Goal: Information Seeking & Learning: Learn about a topic

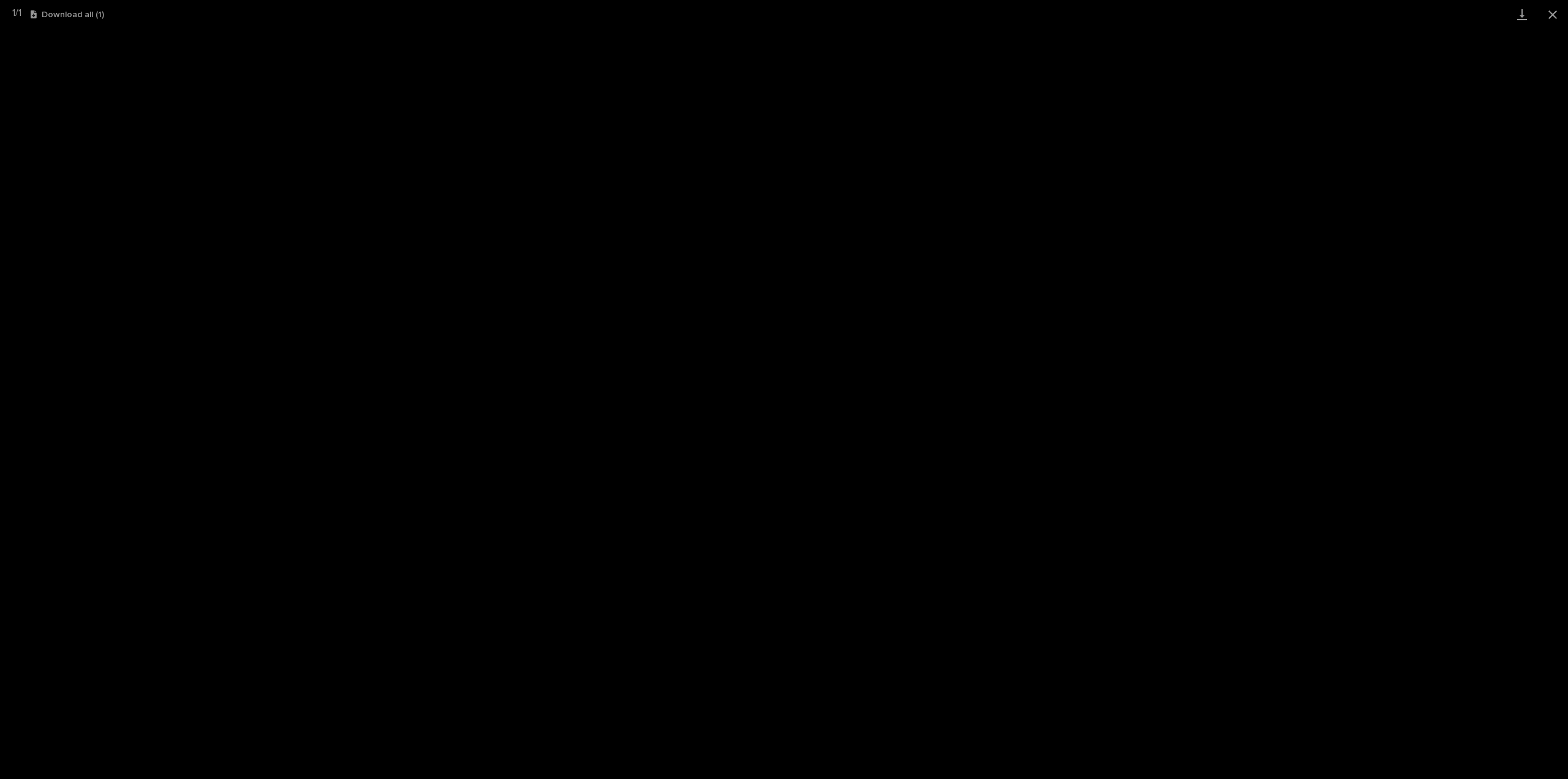
scroll to position [31, 0]
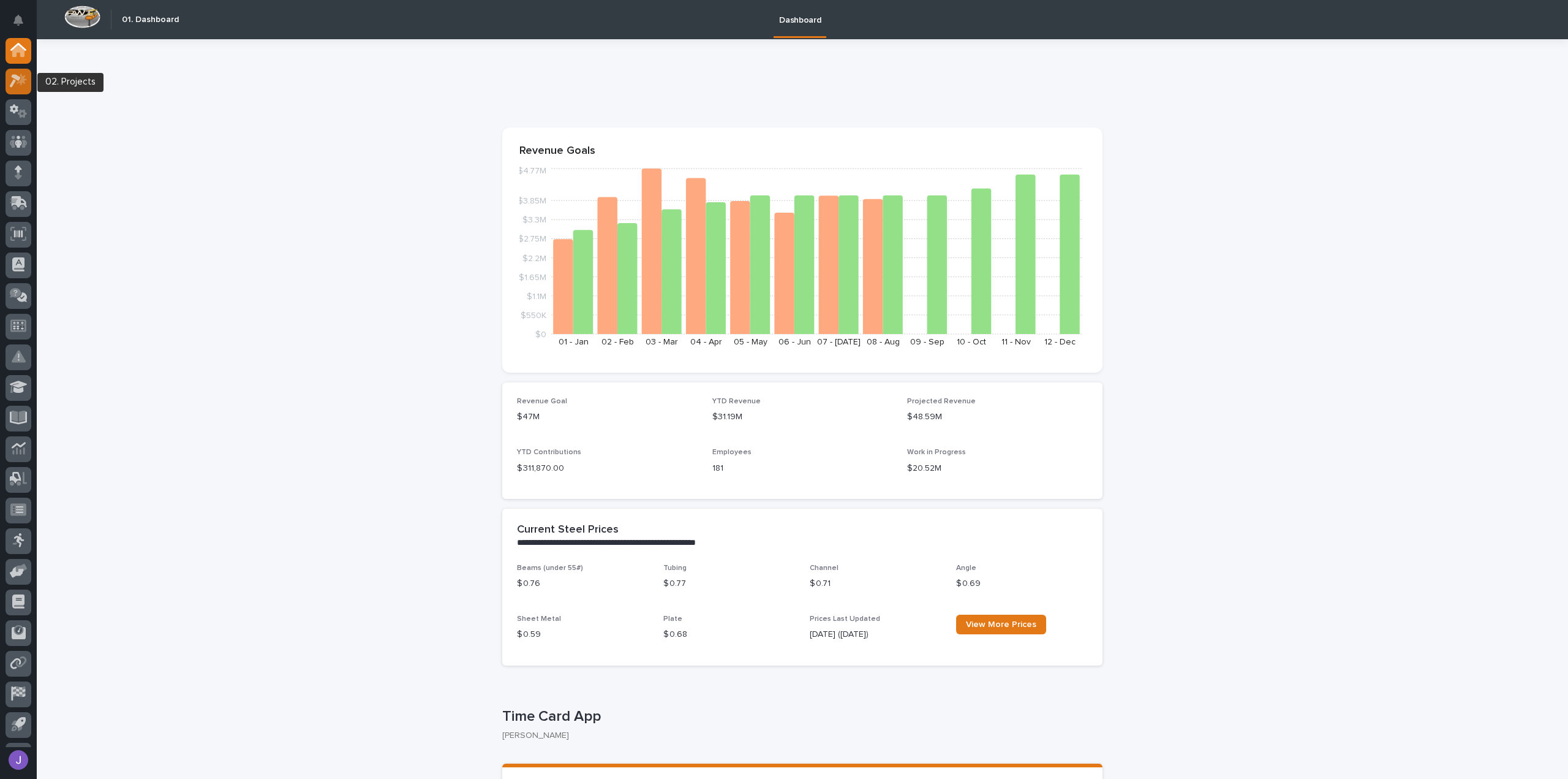
click at [18, 84] on icon at bounding box center [19, 81] width 18 height 14
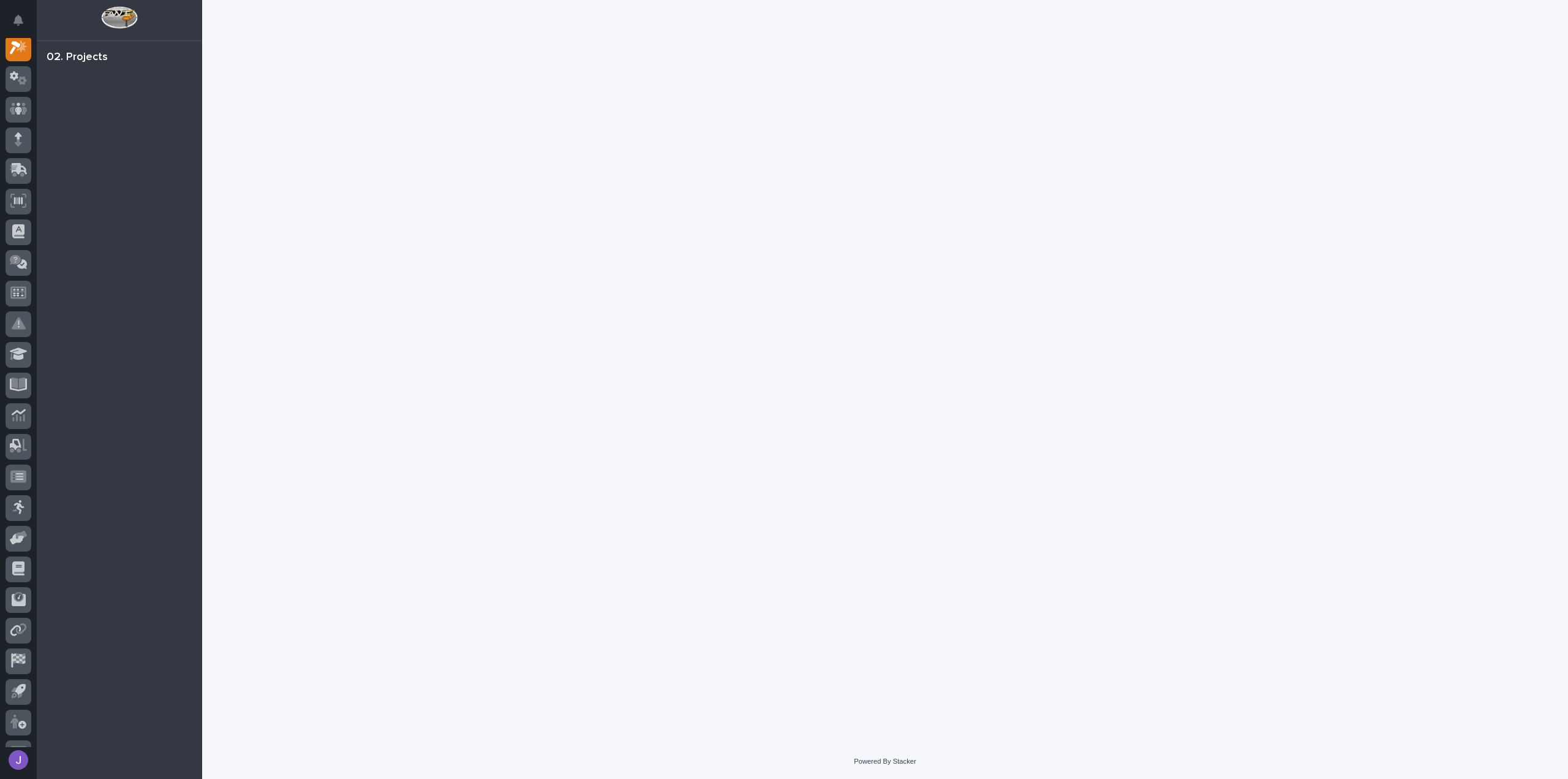
scroll to position [31, 0]
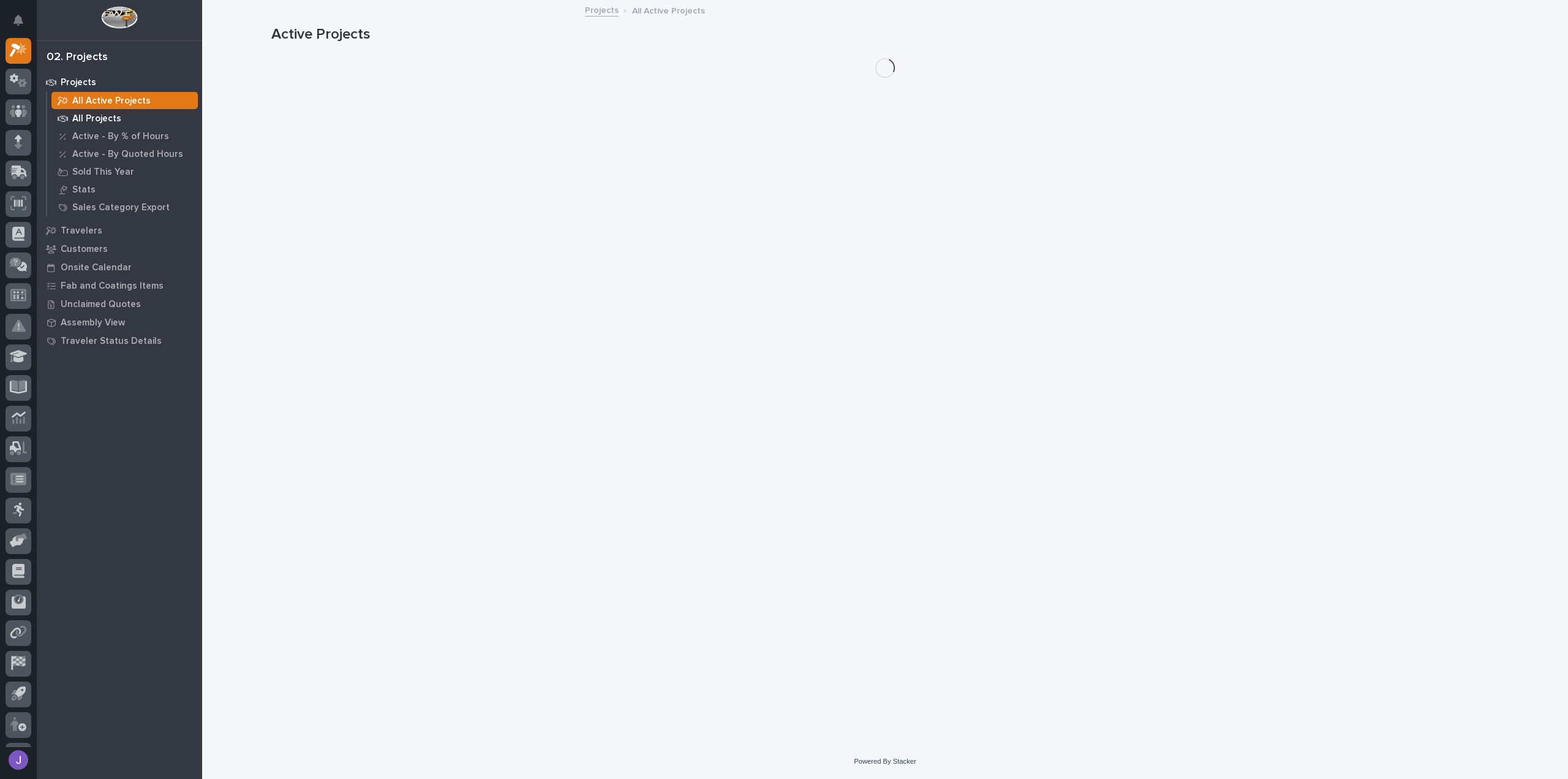
click at [95, 118] on p "All Projects" at bounding box center [96, 119] width 49 height 11
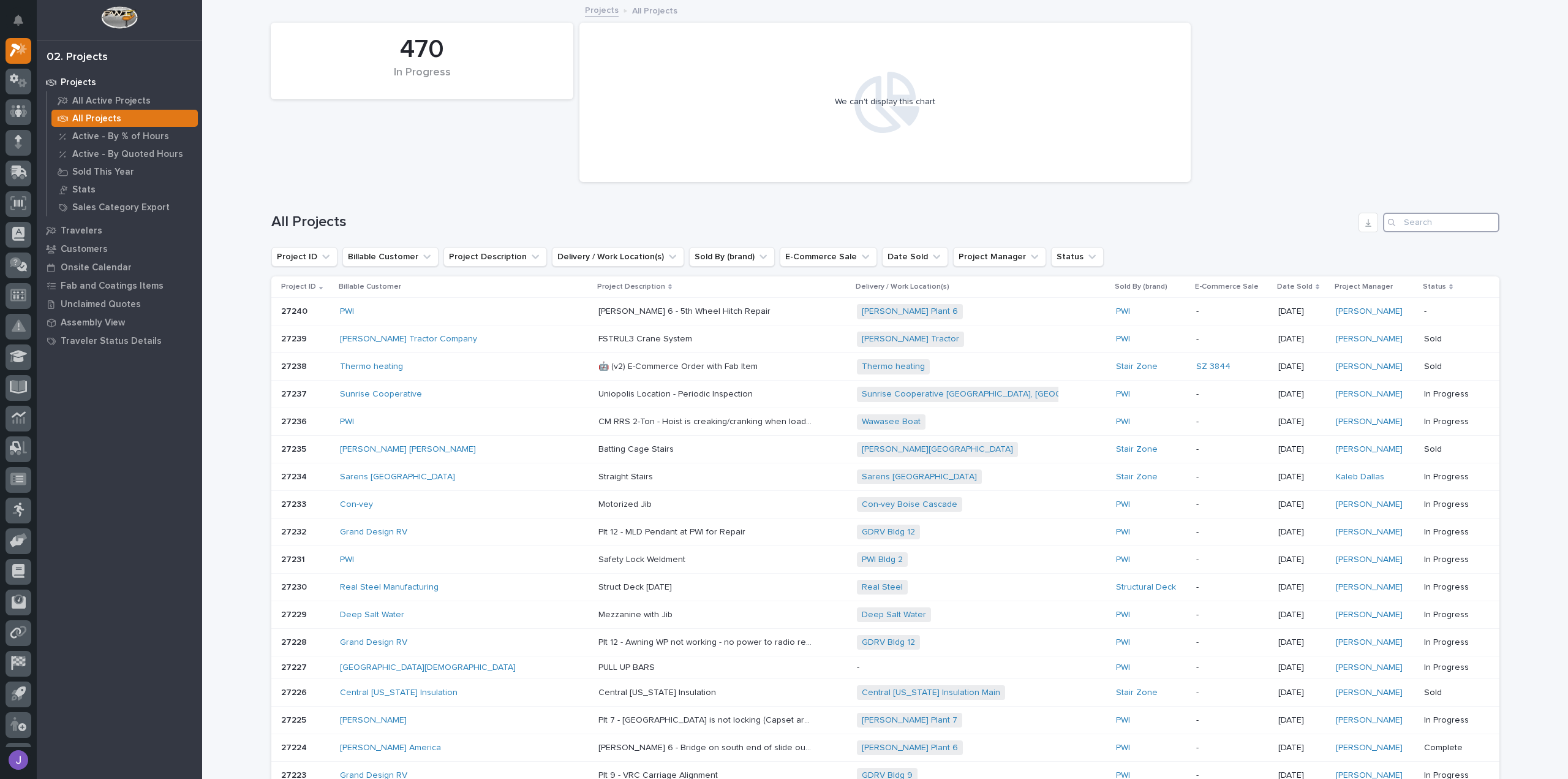
click at [1405, 223] on input "Search" at bounding box center [1441, 222] width 116 height 20
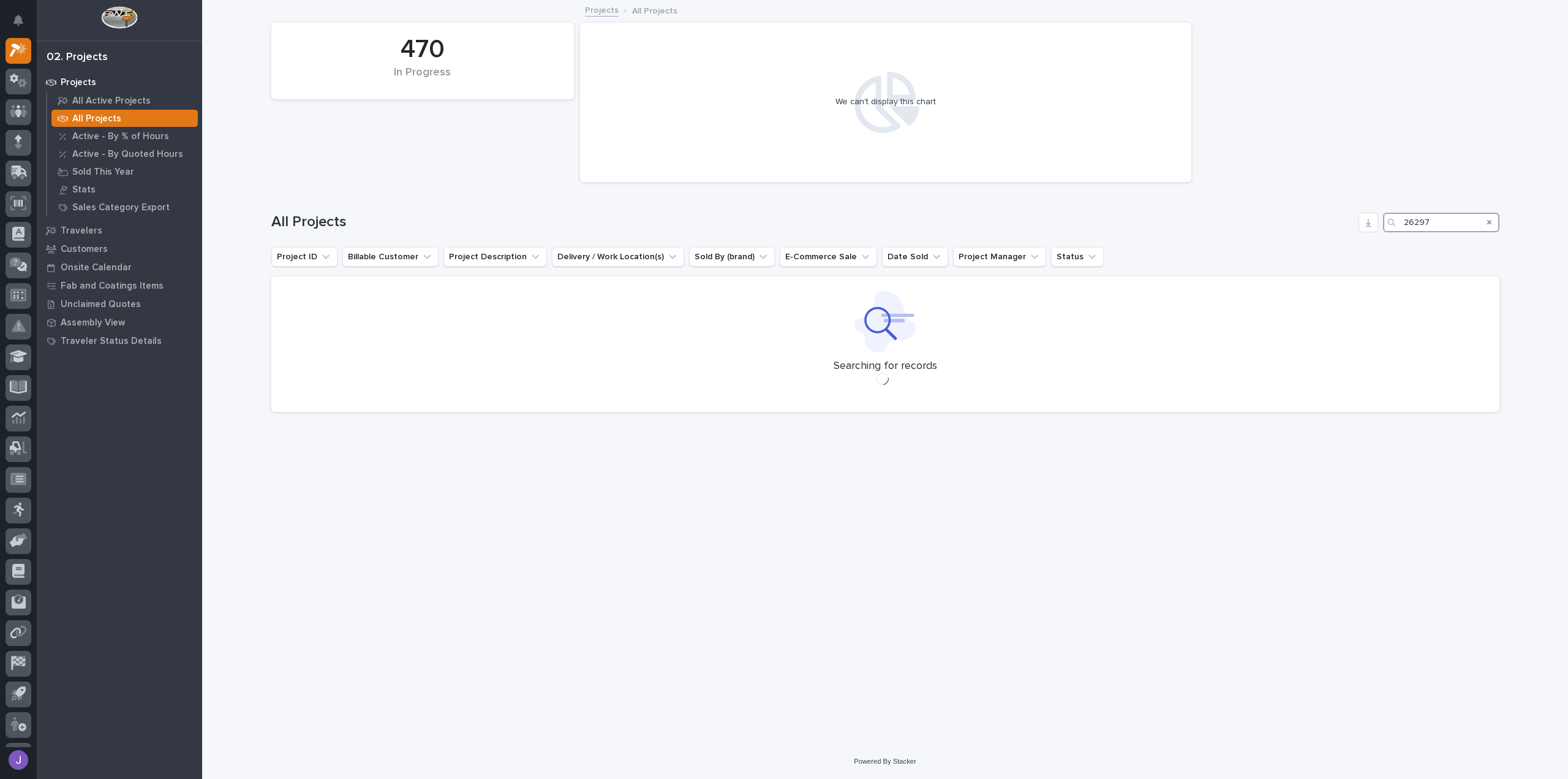
type input "26297"
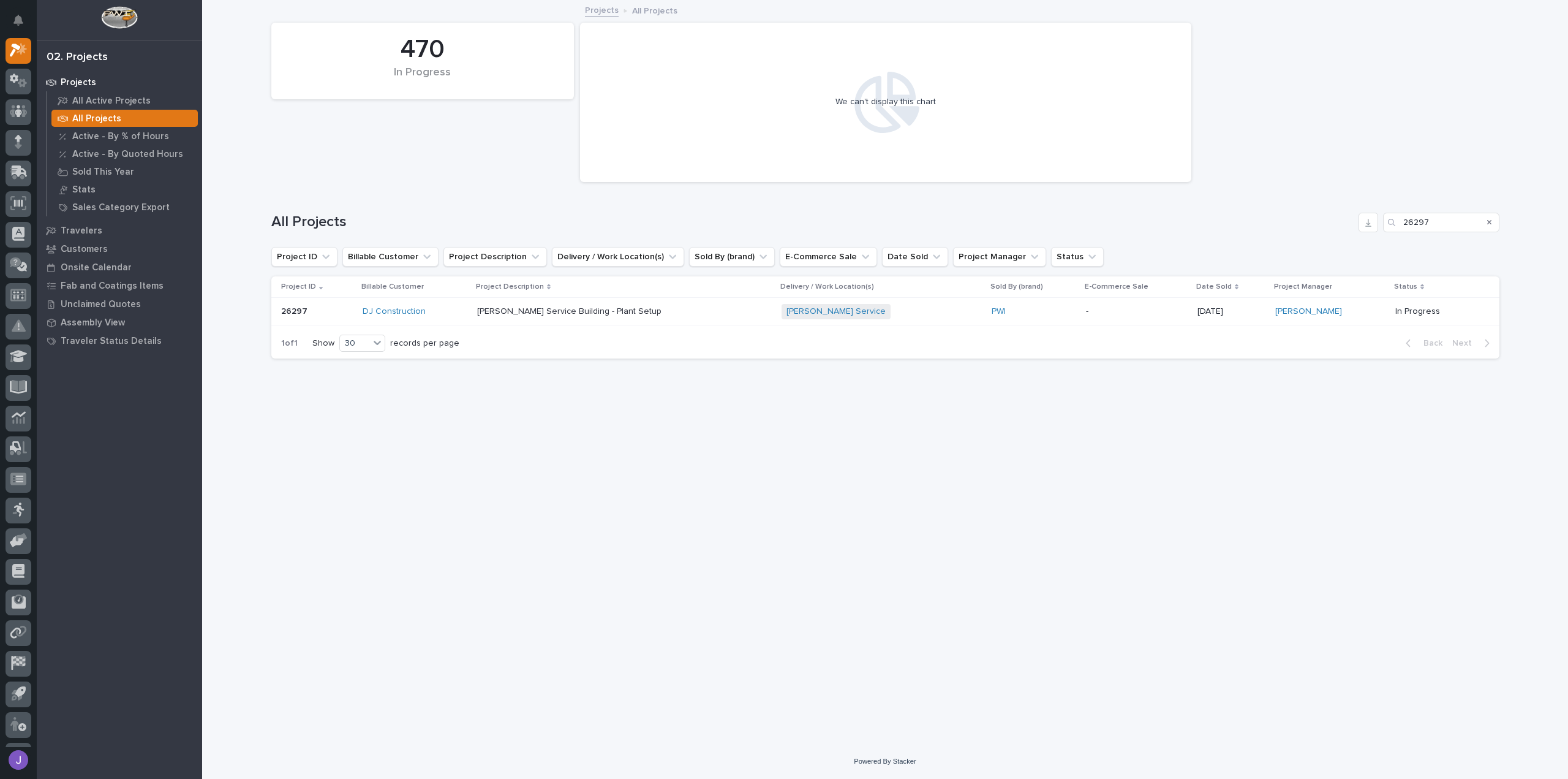
click at [316, 313] on p at bounding box center [317, 312] width 72 height 11
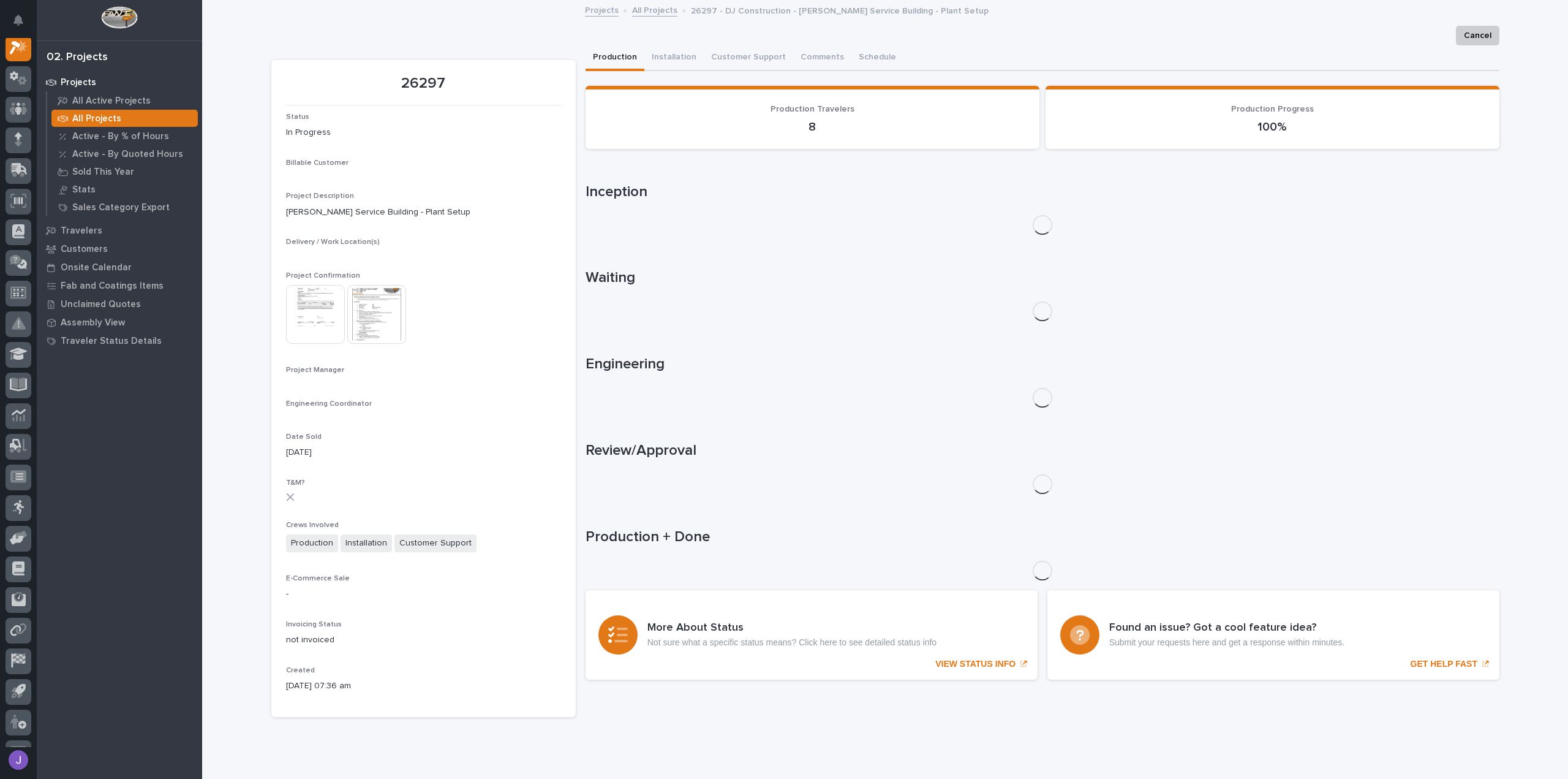
scroll to position [31, 0]
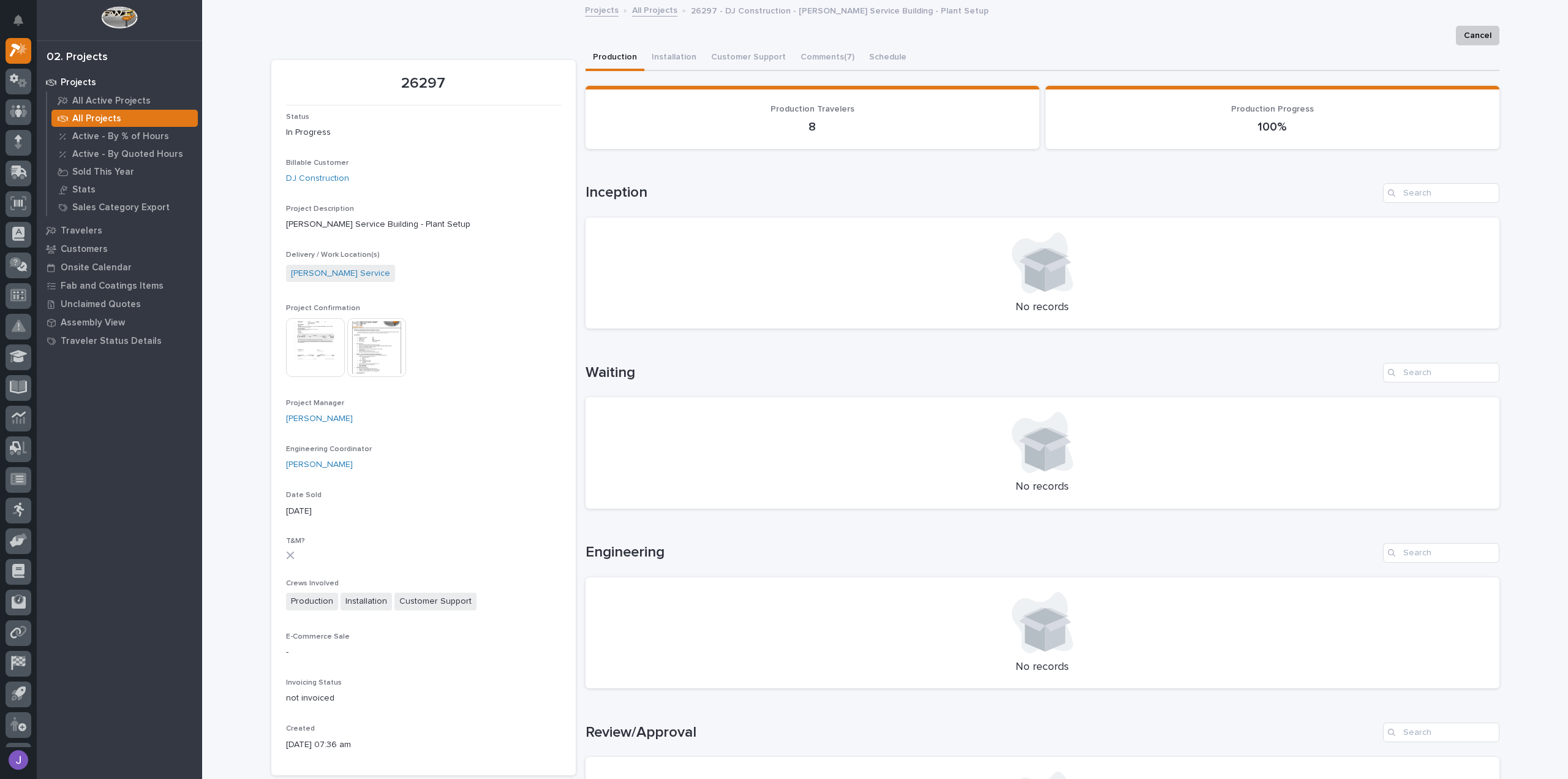
click at [330, 347] on img at bounding box center [315, 347] width 59 height 59
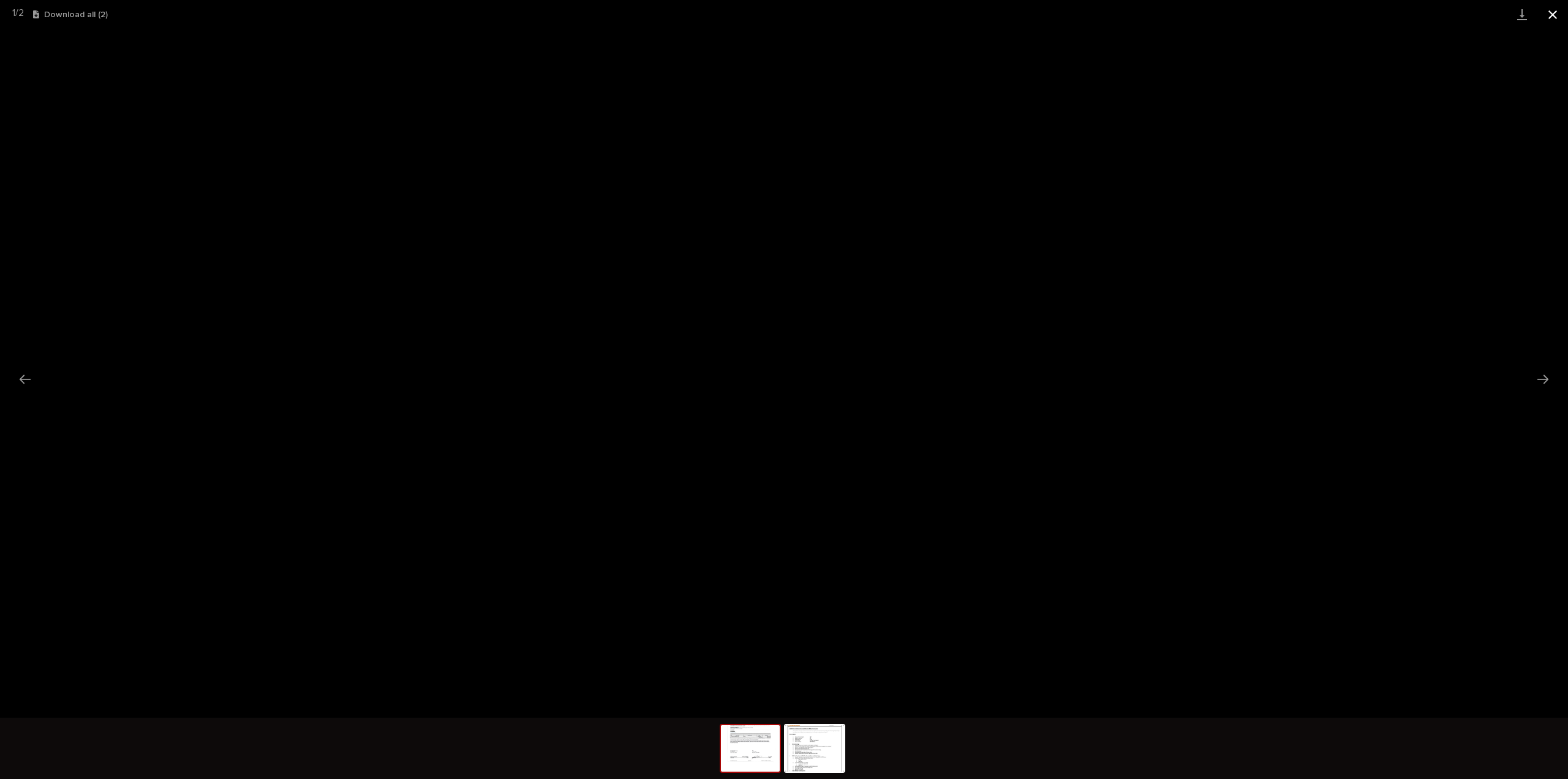
click at [1557, 13] on button "Close gallery" at bounding box center [1553, 14] width 31 height 29
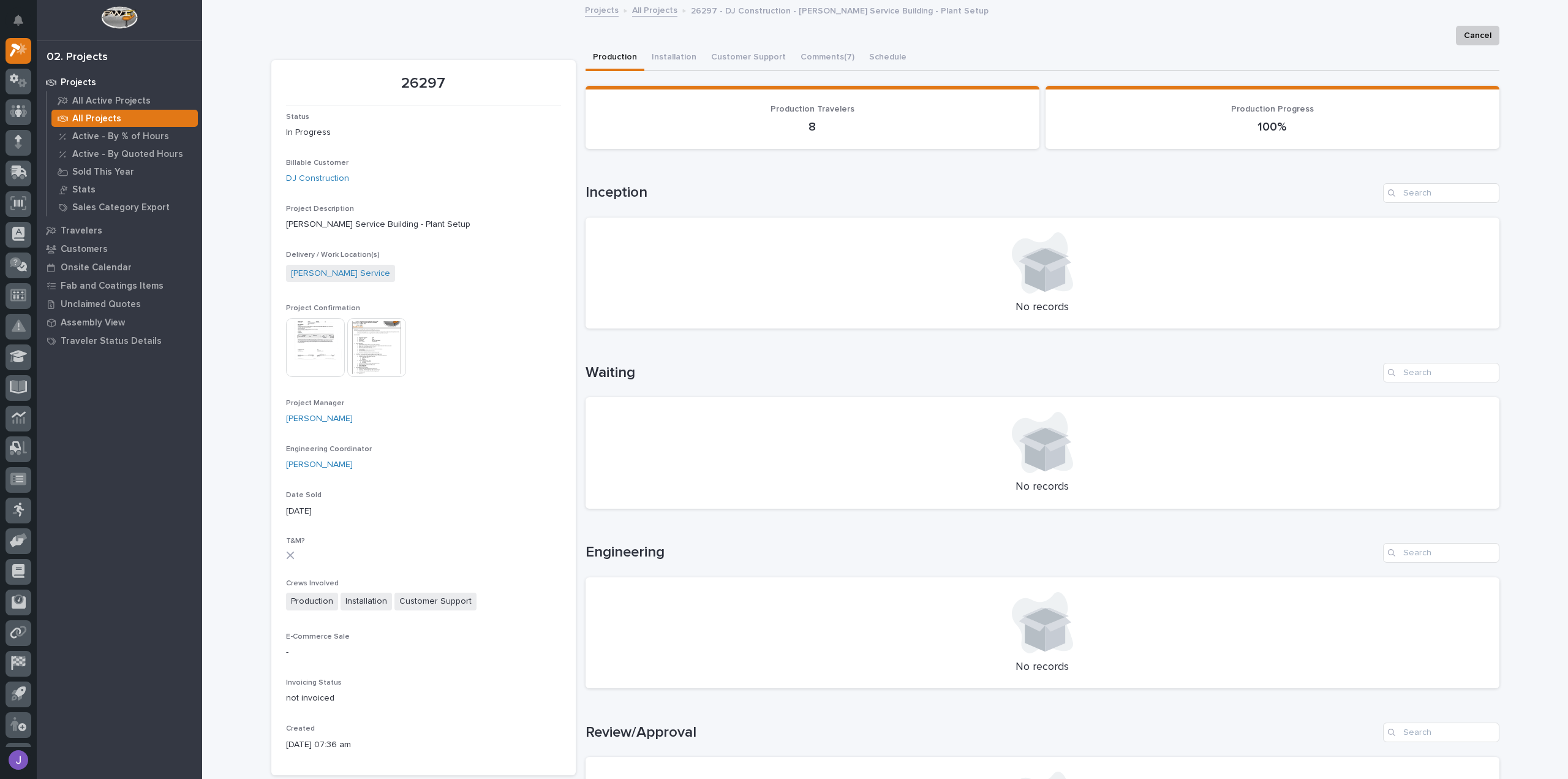
click at [362, 352] on img at bounding box center [376, 347] width 59 height 59
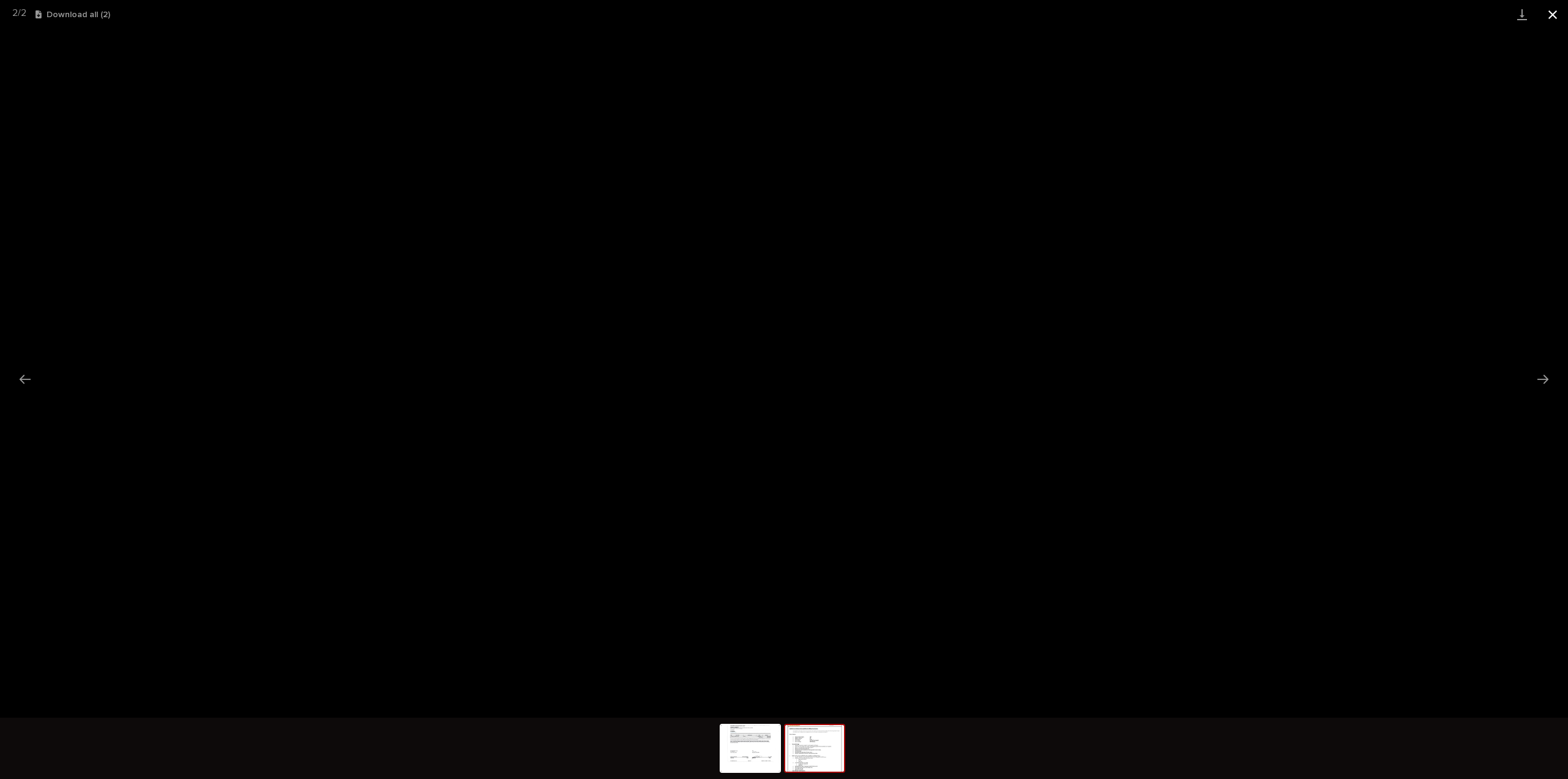
click at [1554, 14] on button "Close gallery" at bounding box center [1553, 14] width 31 height 29
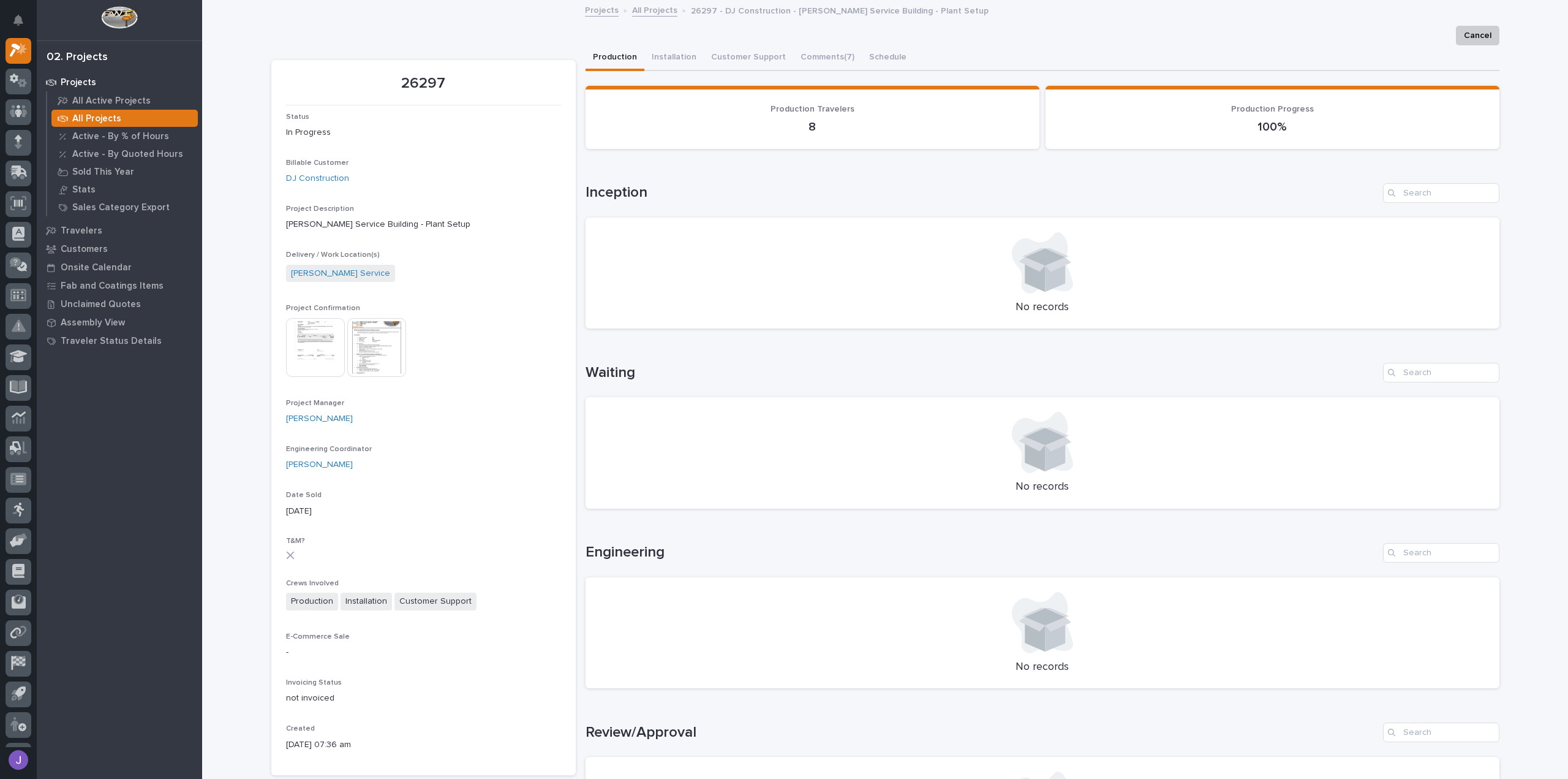
click at [390, 342] on img at bounding box center [376, 347] width 59 height 59
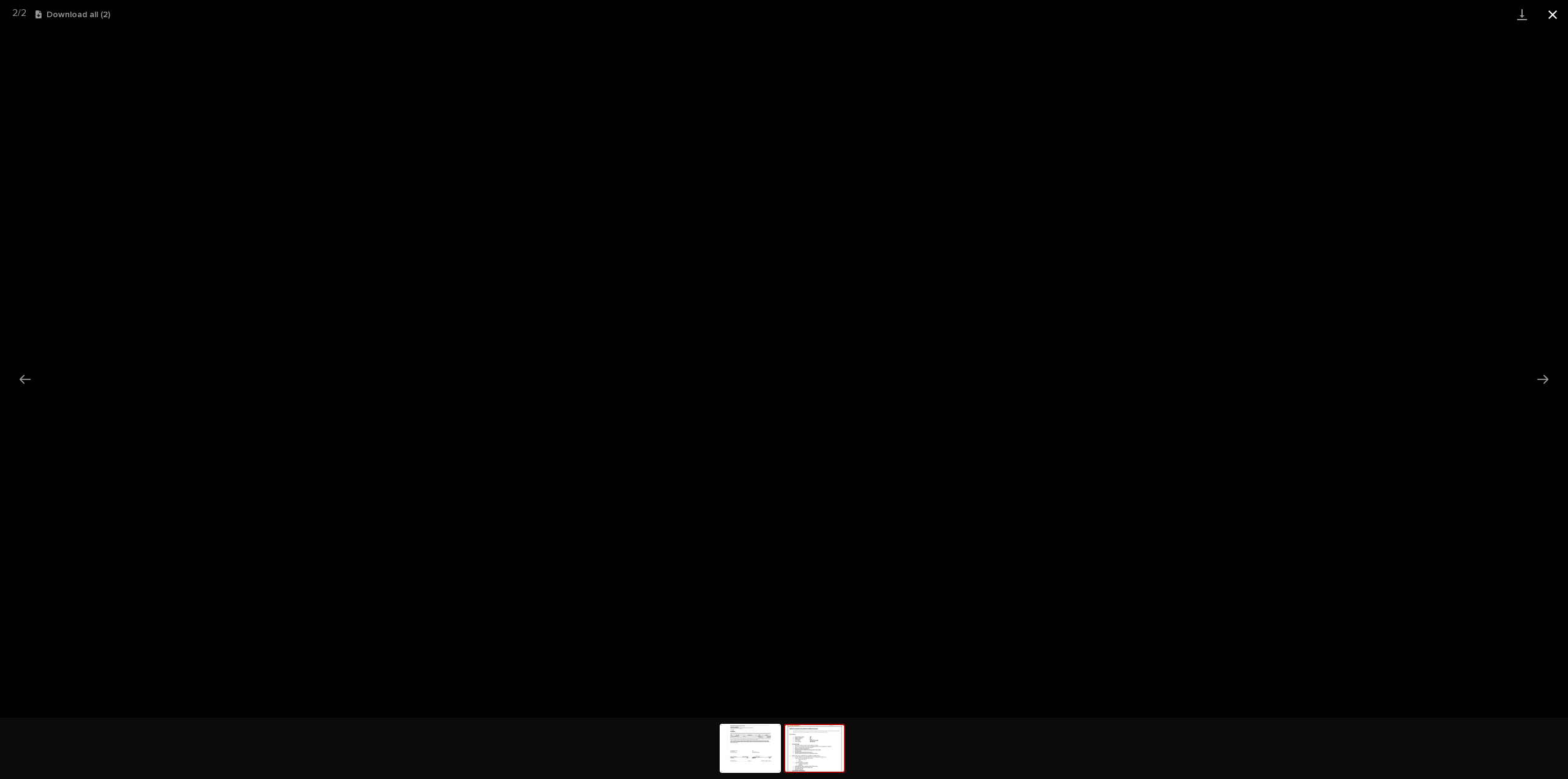
click at [1553, 14] on button "Close gallery" at bounding box center [1553, 14] width 31 height 29
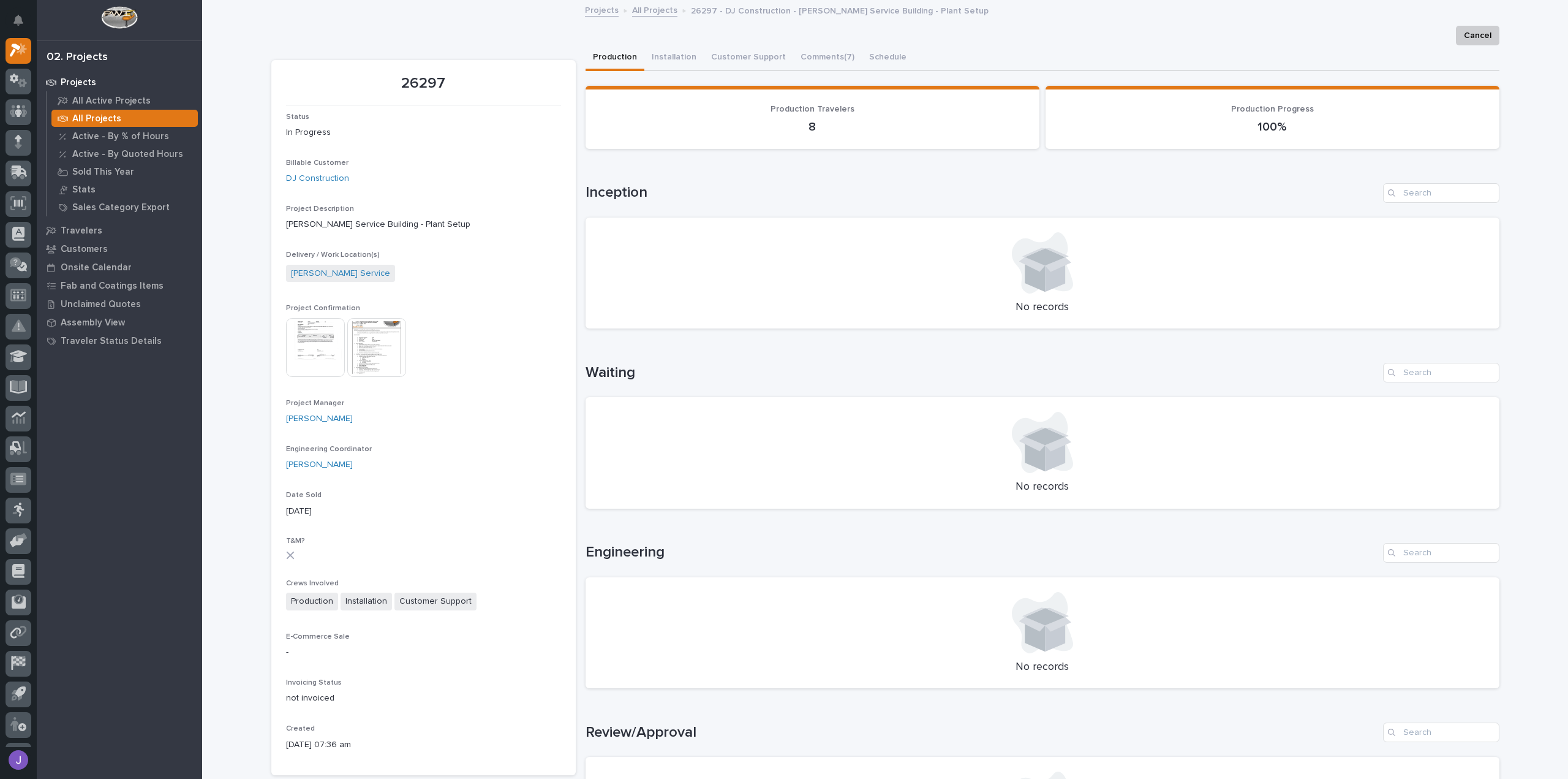
click at [333, 352] on img at bounding box center [315, 347] width 59 height 59
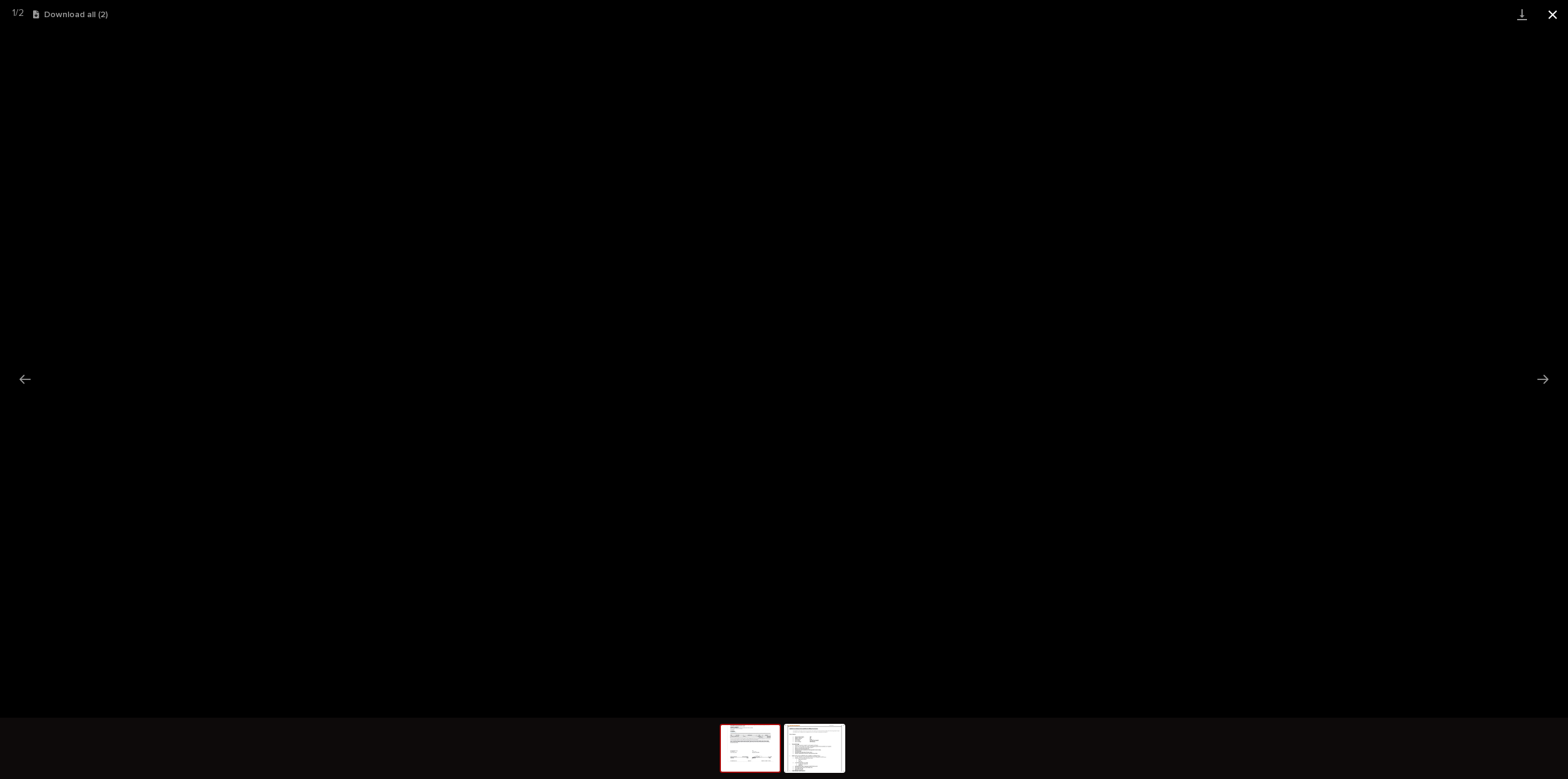
click at [1557, 21] on button "Close gallery" at bounding box center [1553, 14] width 31 height 29
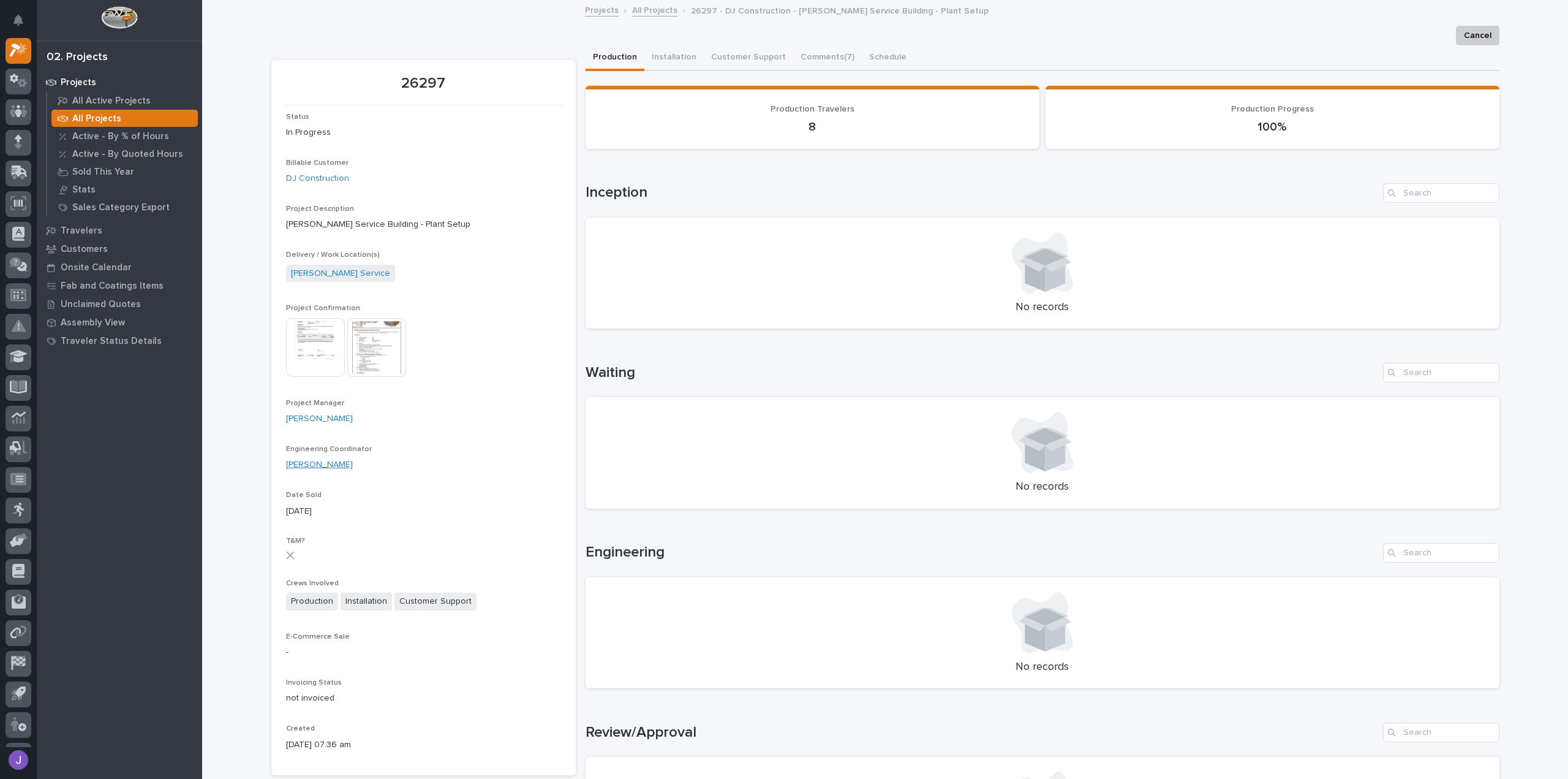
click at [325, 469] on link "Wynne Hochstetler" at bounding box center [320, 465] width 67 height 13
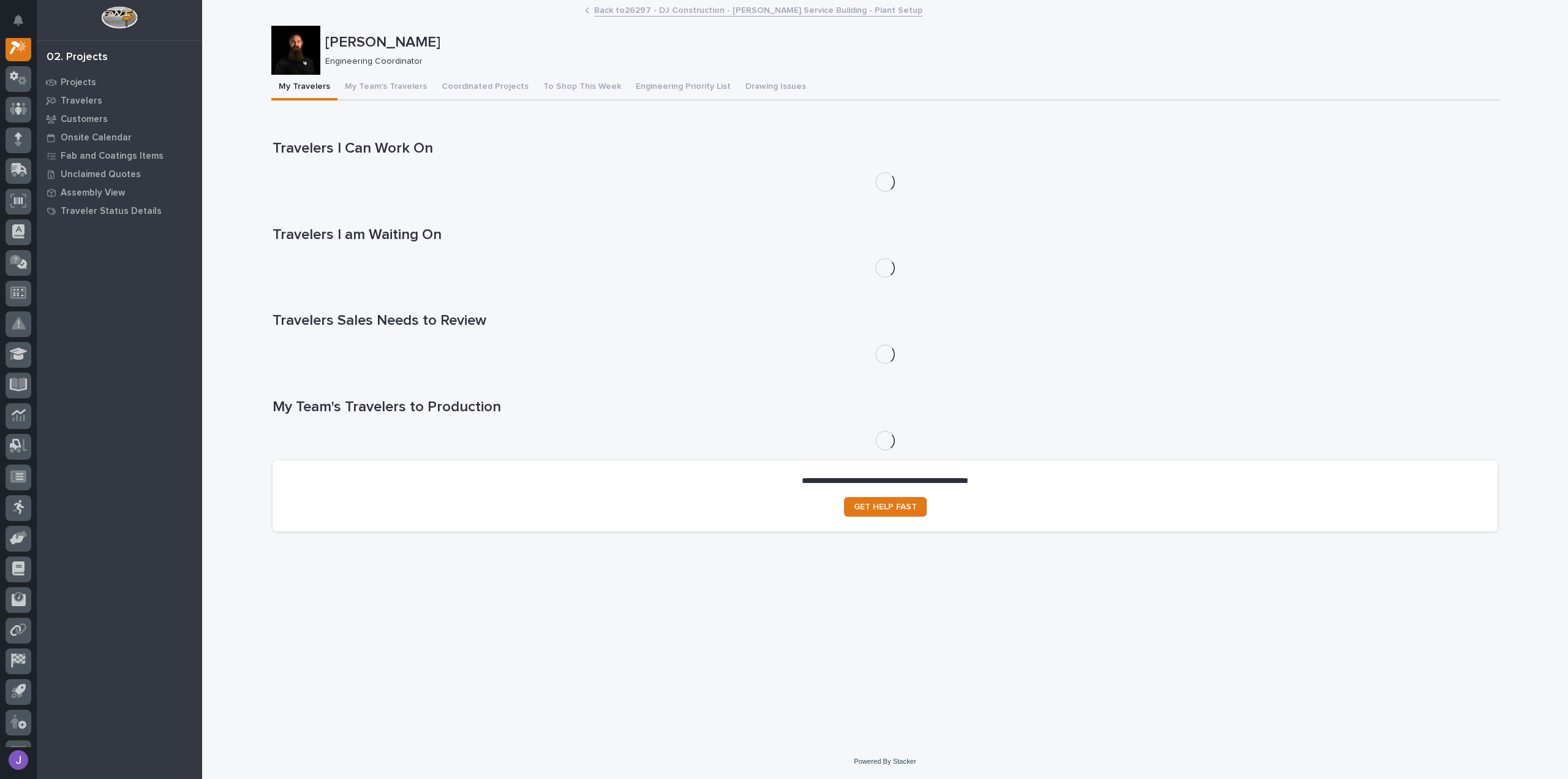
scroll to position [31, 0]
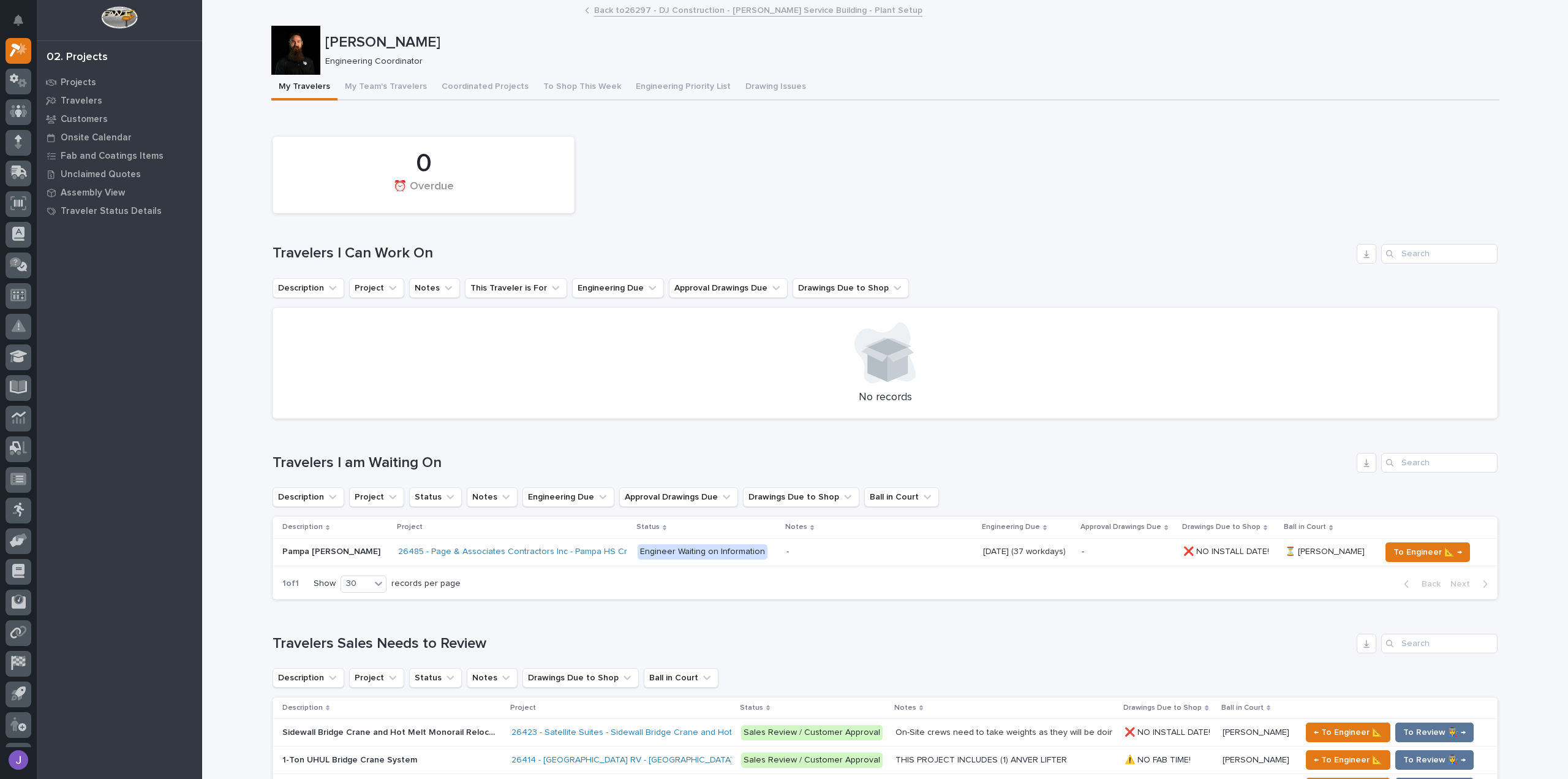
click at [328, 54] on div "Engineering Coordinator" at bounding box center [907, 60] width 1165 height 13
click at [18, 108] on icon at bounding box center [18, 112] width 7 height 13
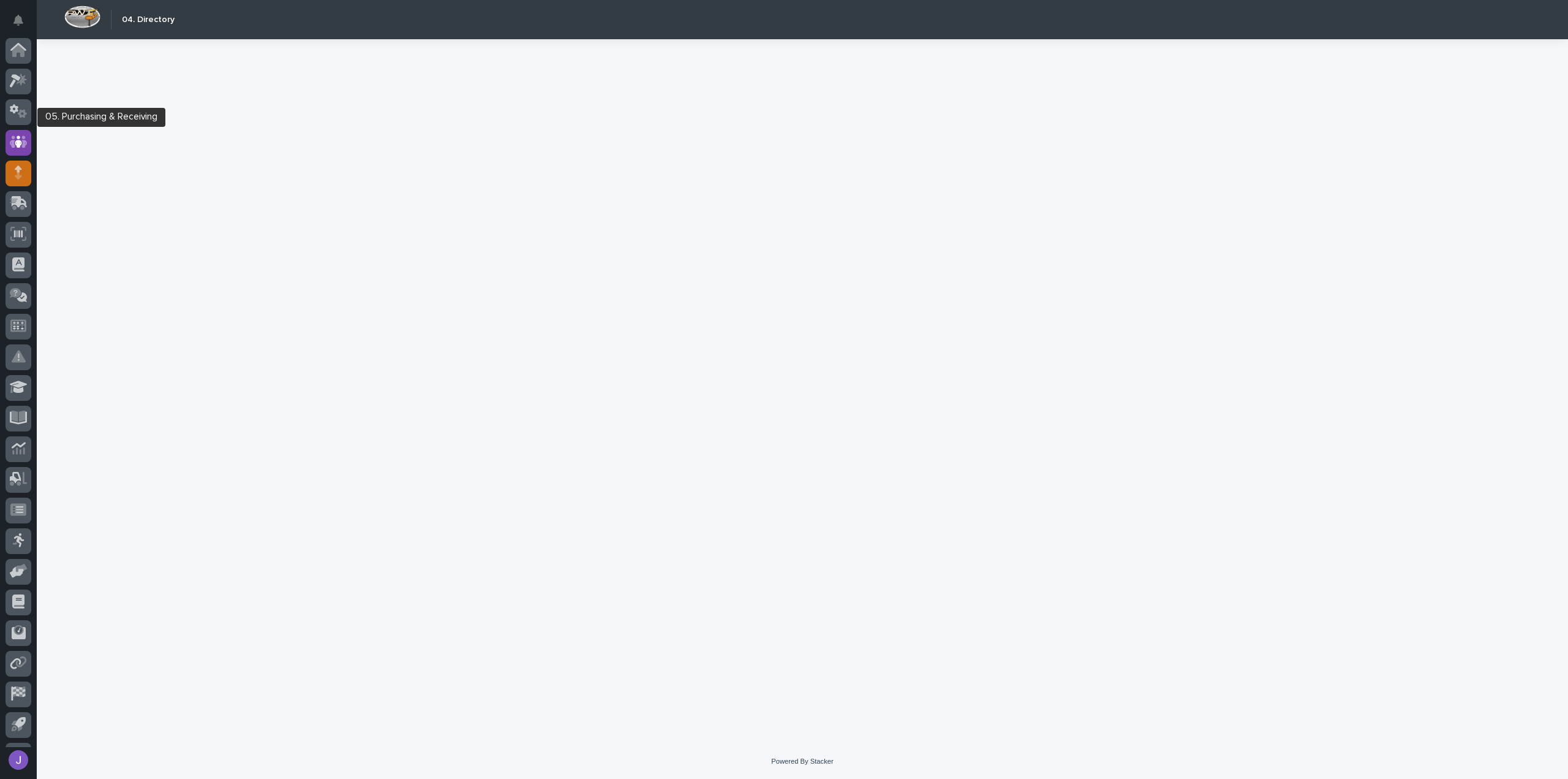
scroll to position [57, 0]
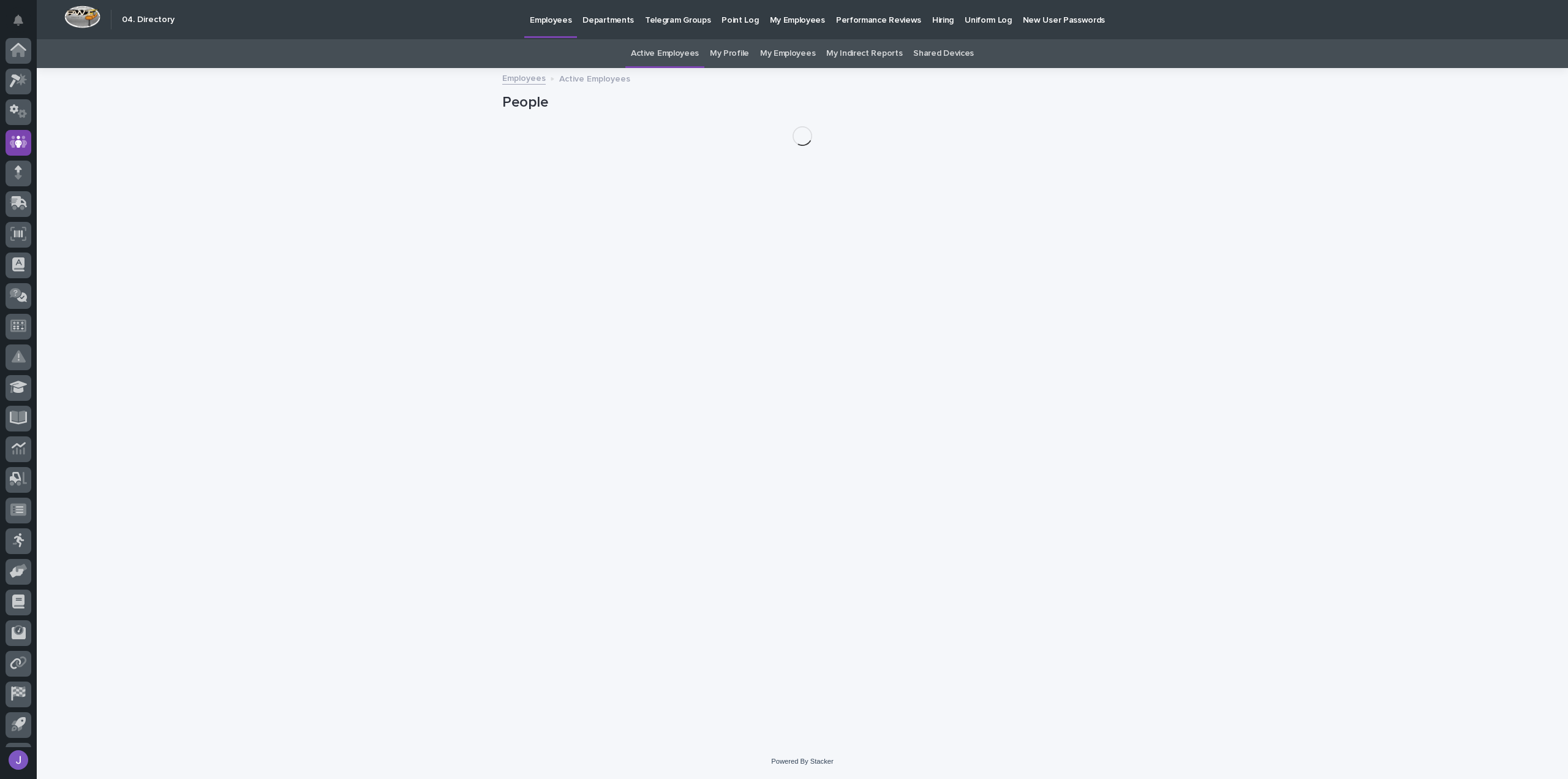
scroll to position [57, 0]
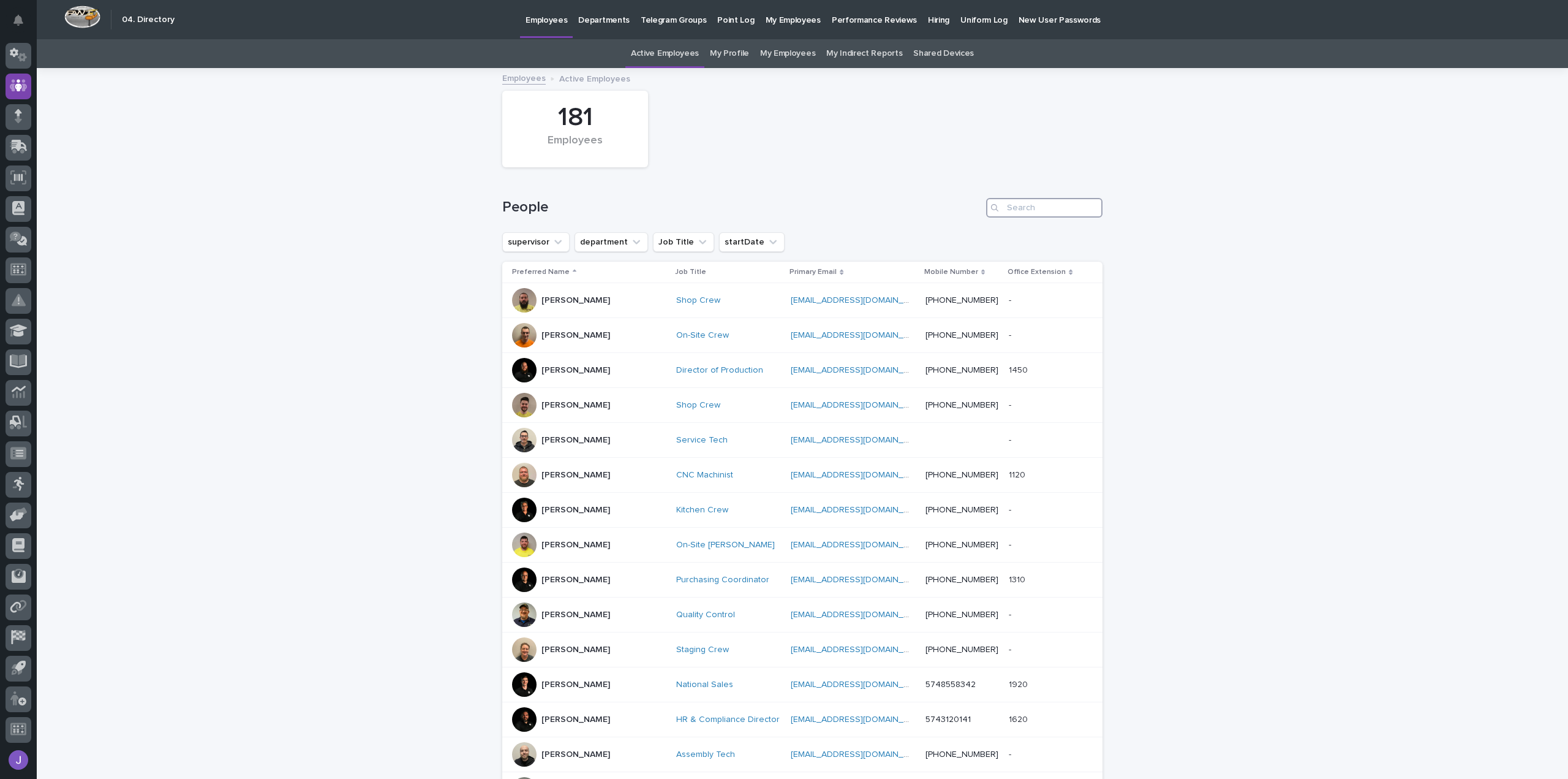
click at [1013, 216] on input "Search" at bounding box center [1044, 208] width 116 height 20
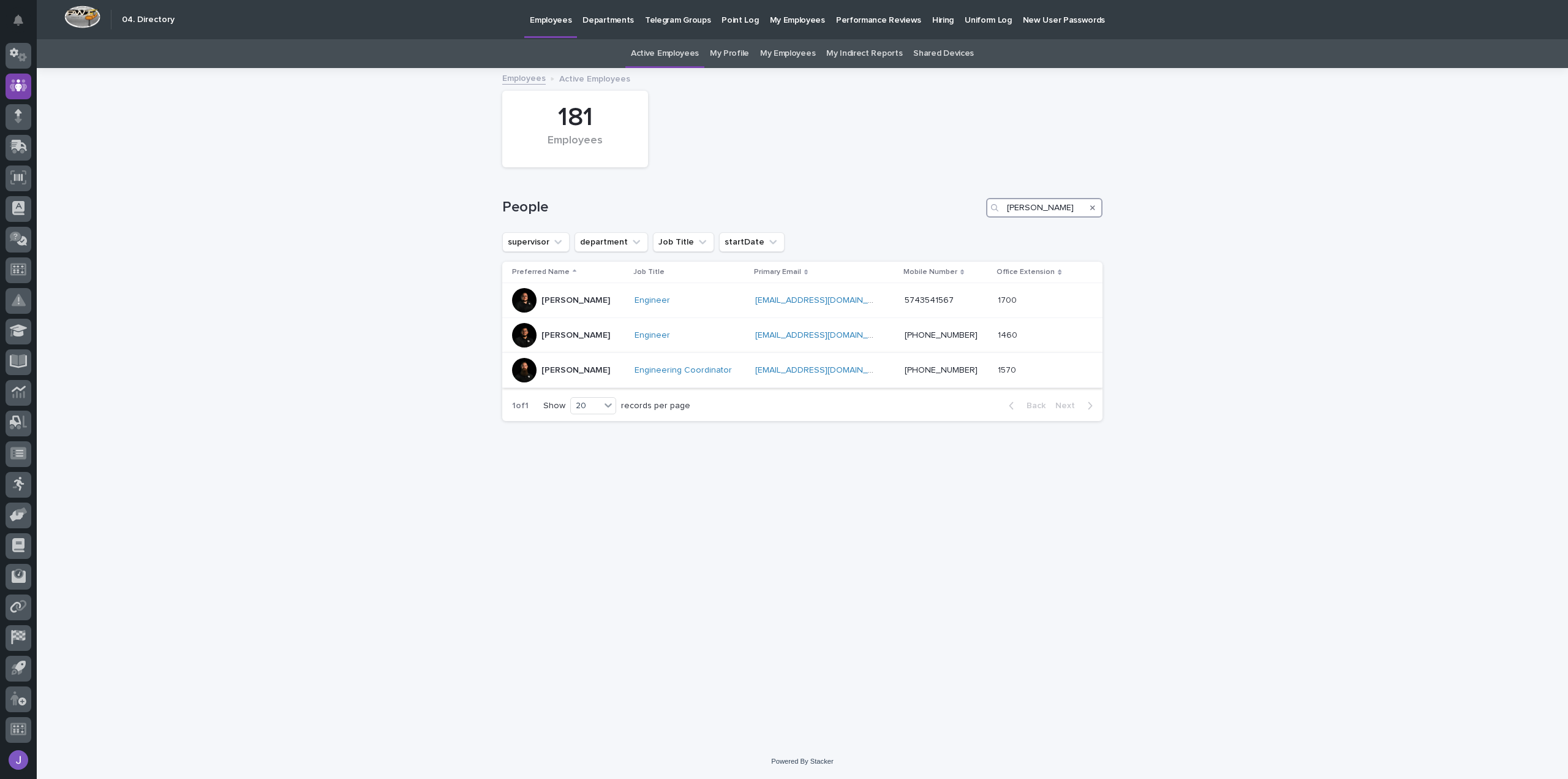
type input "wynne"
click at [620, 371] on div "Wynne Hochstetler" at bounding box center [568, 369] width 113 height 24
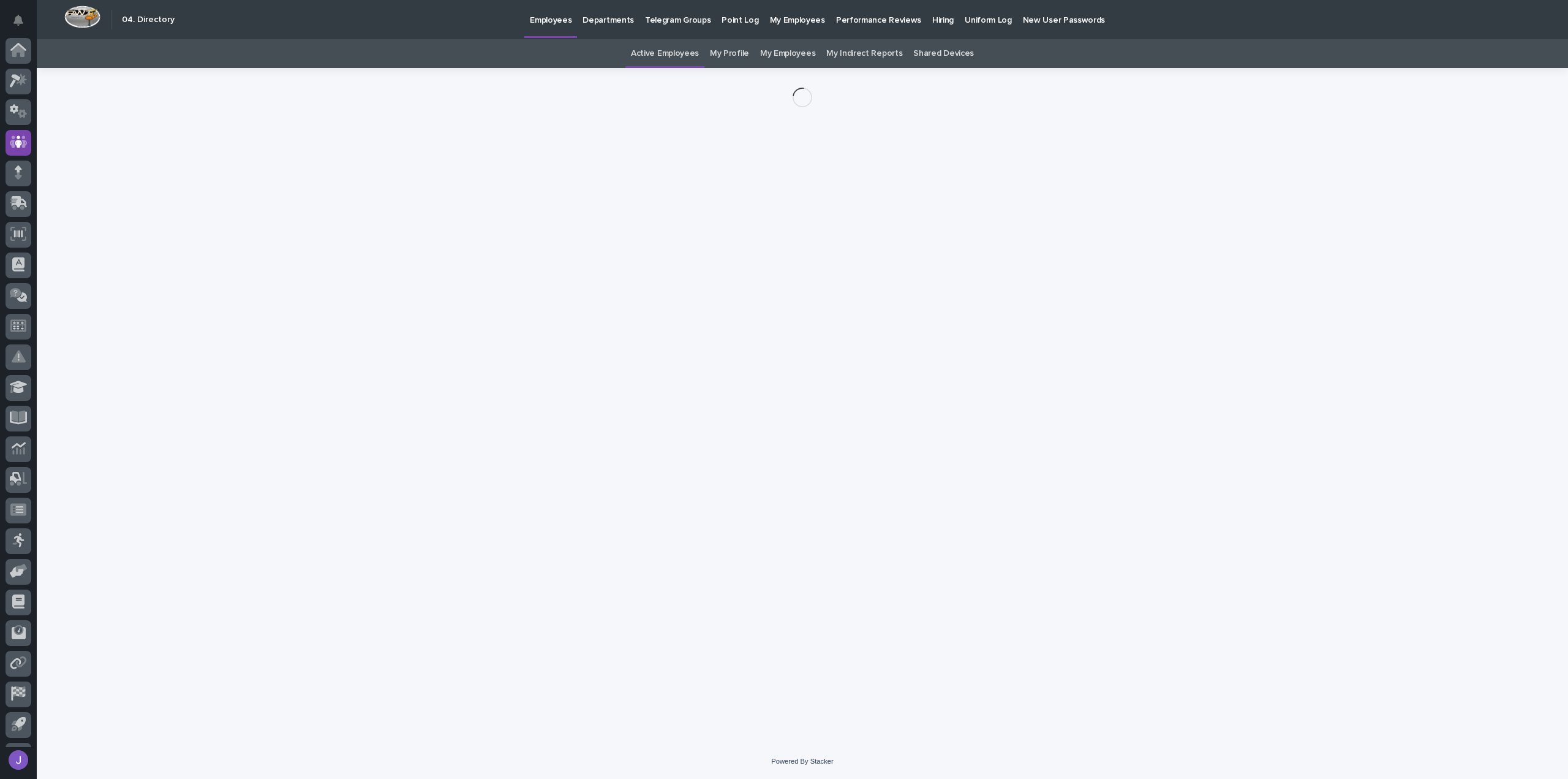
scroll to position [57, 0]
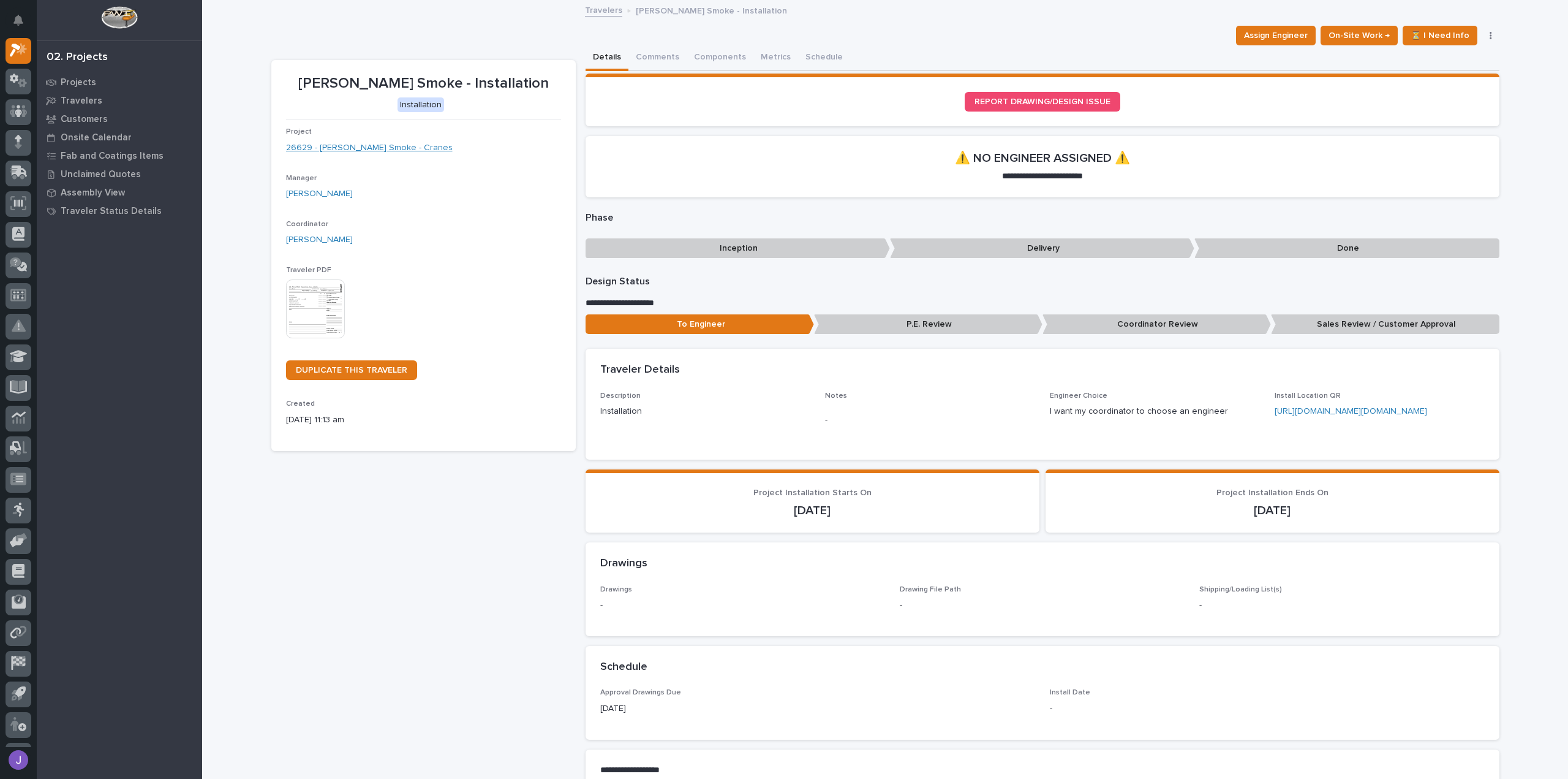
click at [400, 148] on link "26629 - [PERSON_NAME] Smoke - Cranes" at bounding box center [369, 148] width 167 height 13
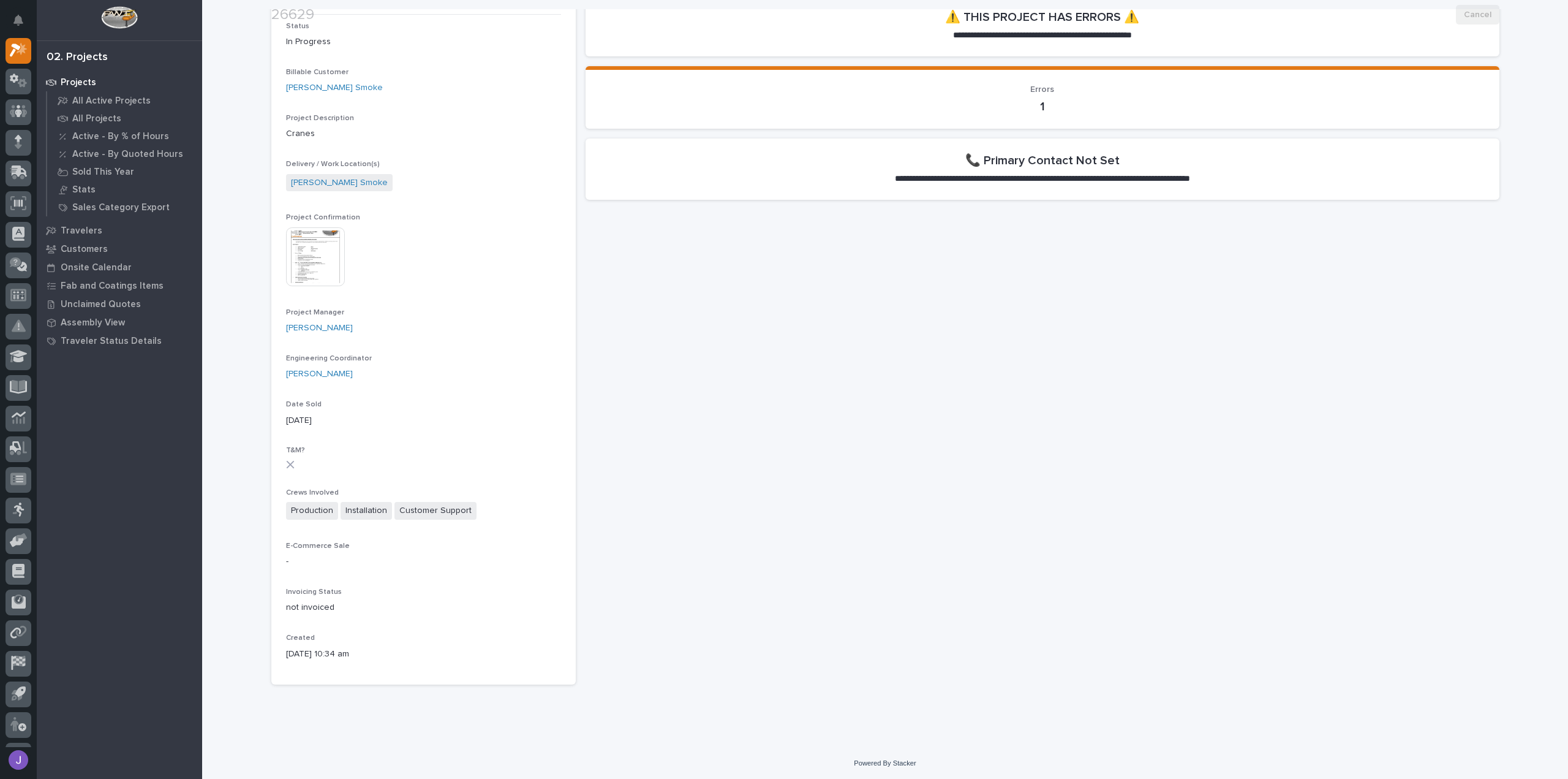
scroll to position [92, 0]
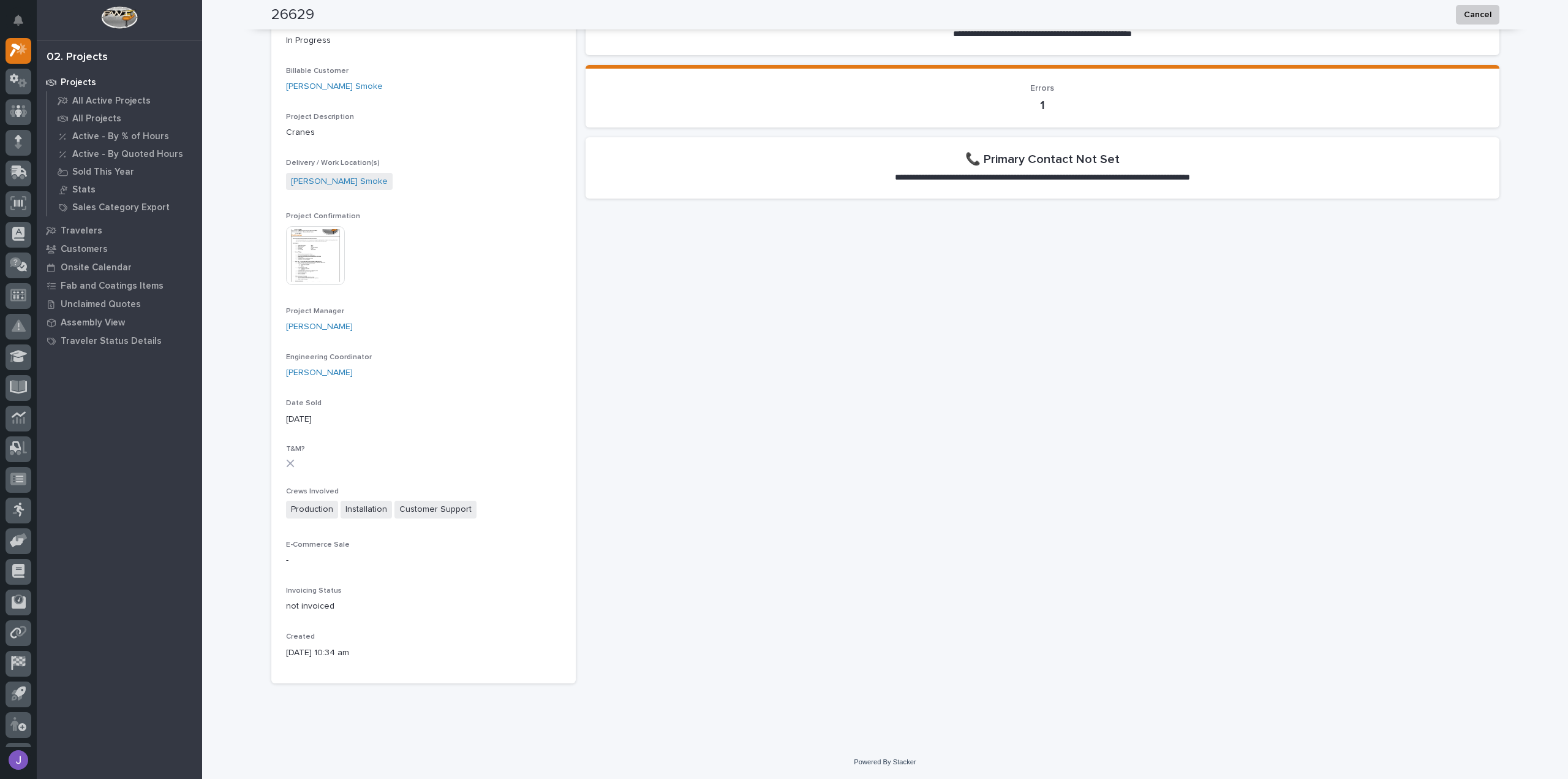
click at [331, 269] on img at bounding box center [315, 255] width 59 height 59
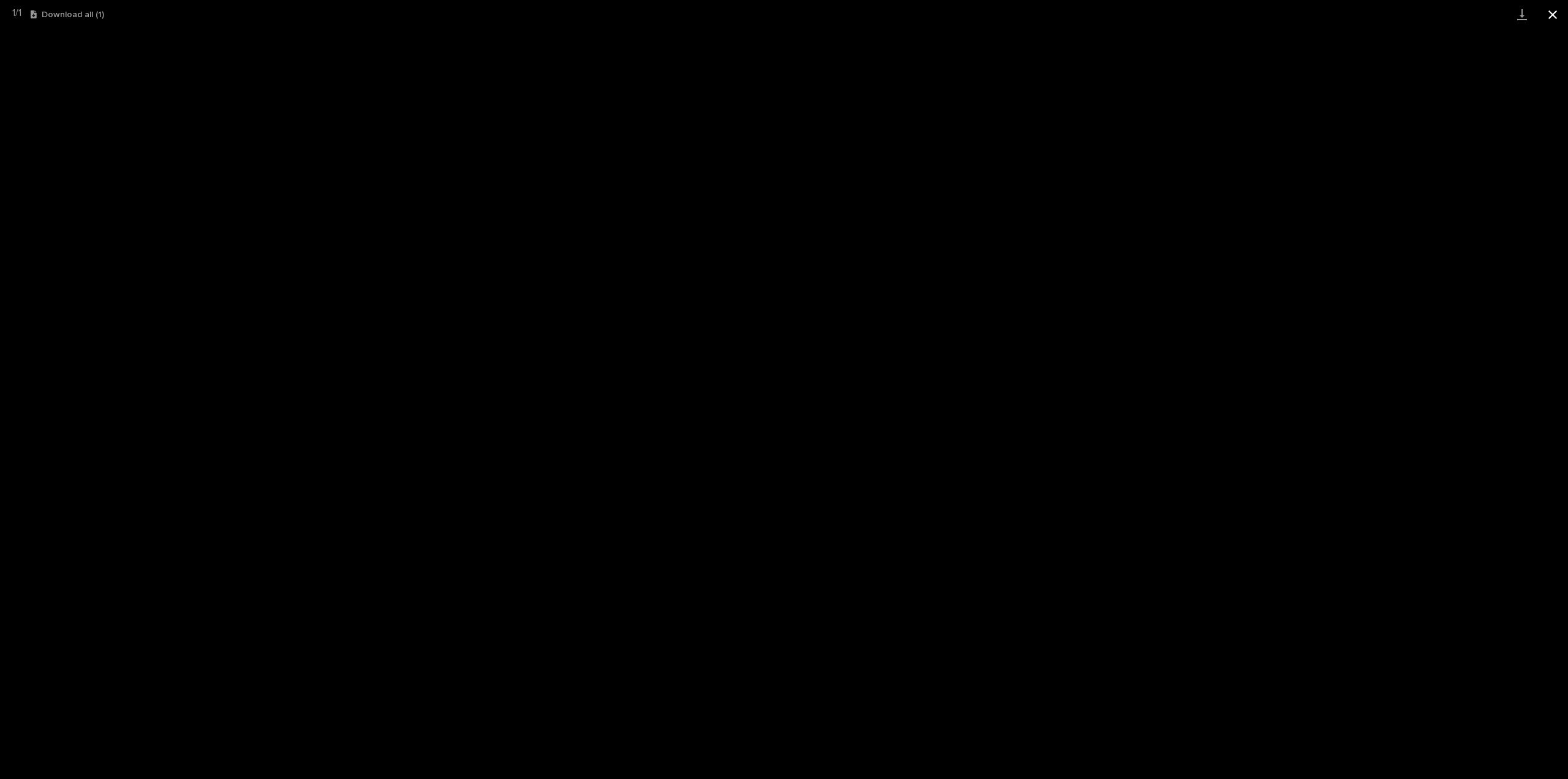
click at [1549, 13] on button "Close gallery" at bounding box center [1553, 14] width 31 height 29
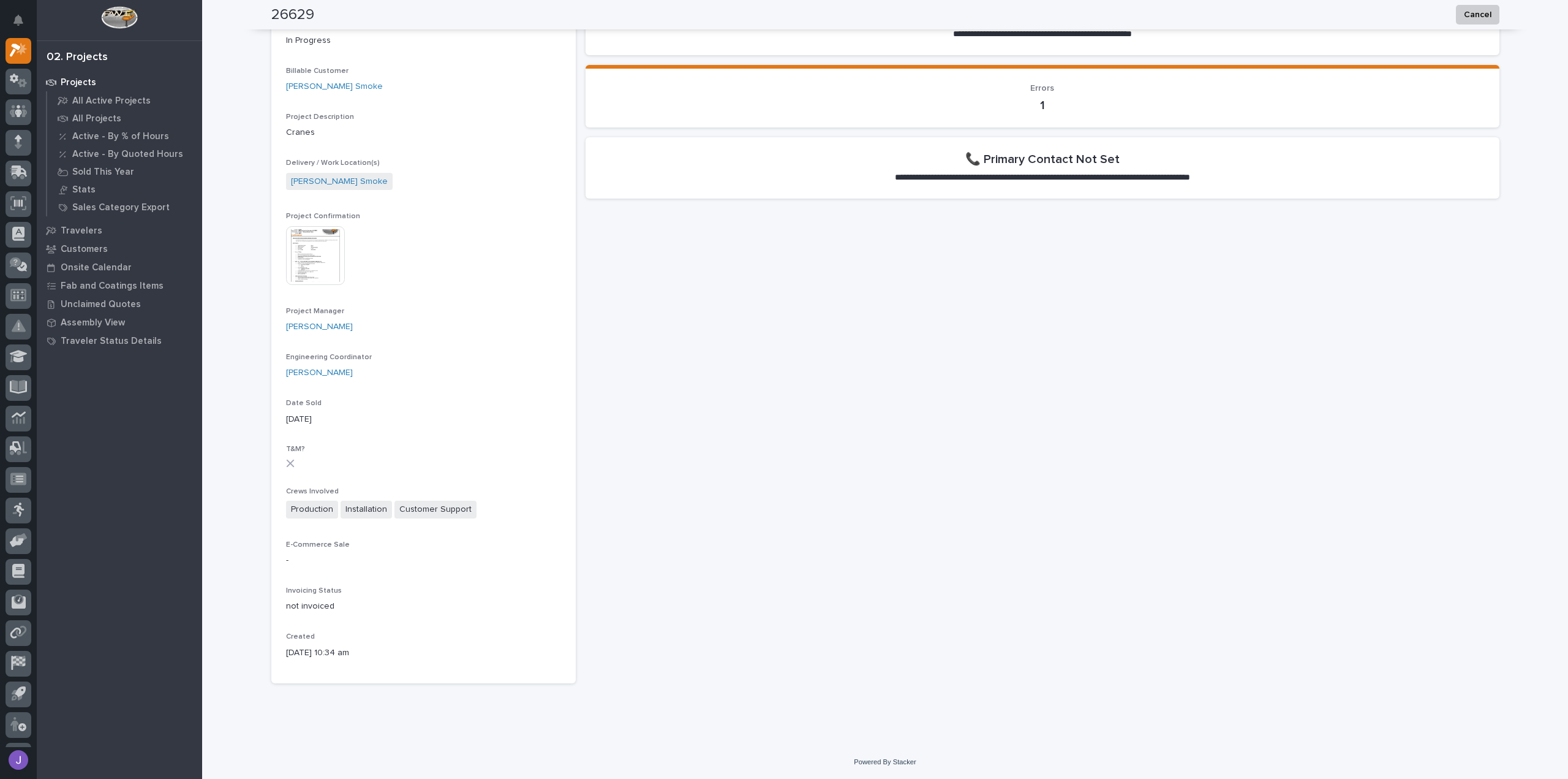
drag, startPoint x: 300, startPoint y: 262, endPoint x: 536, endPoint y: 387, distance: 267.1
click at [536, 387] on div "Engineering Coordinator [PERSON_NAME]" at bounding box center [424, 371] width 275 height 36
click at [322, 280] on img at bounding box center [315, 255] width 59 height 59
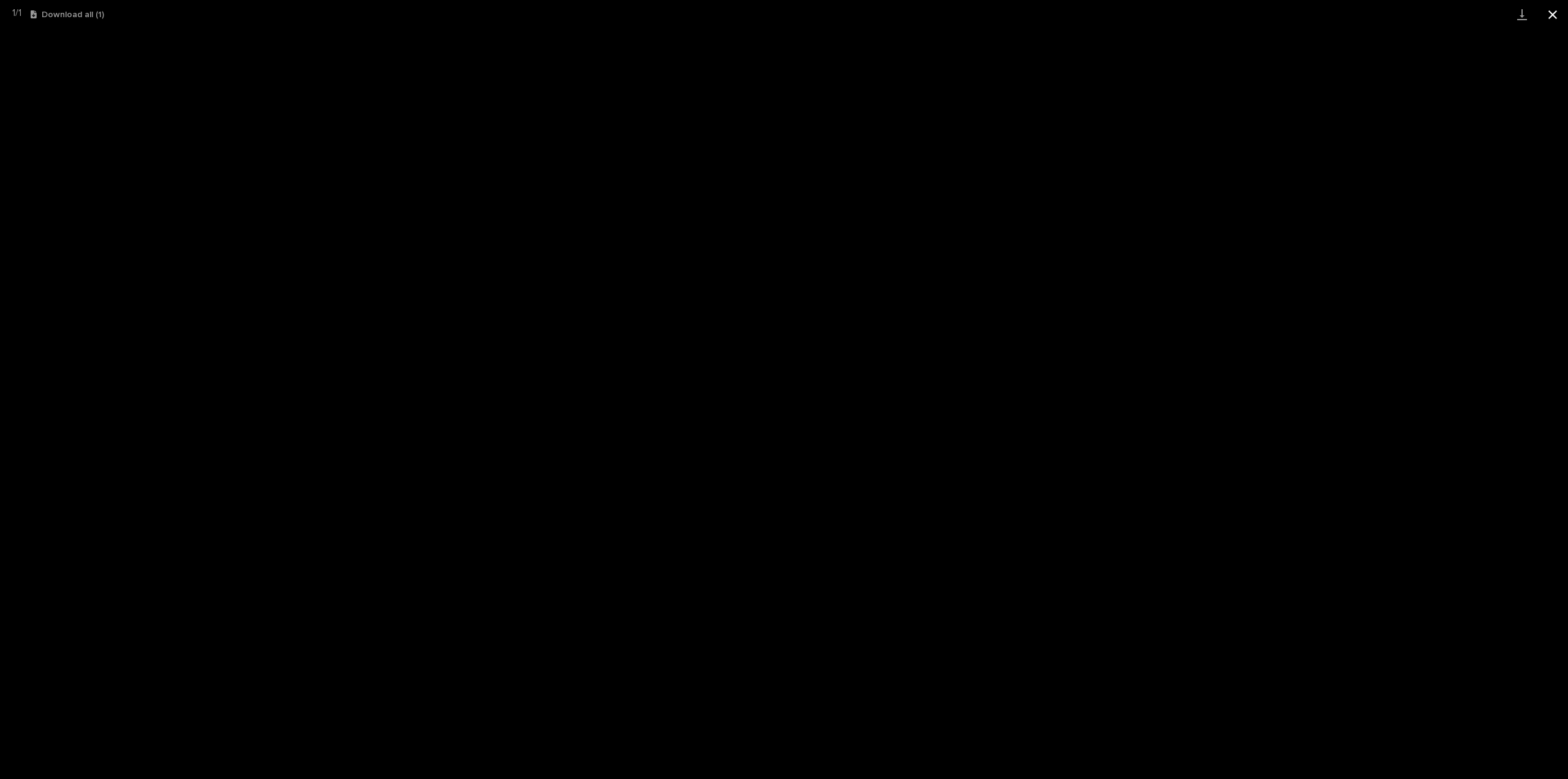
click at [1550, 14] on button "Close gallery" at bounding box center [1553, 14] width 31 height 29
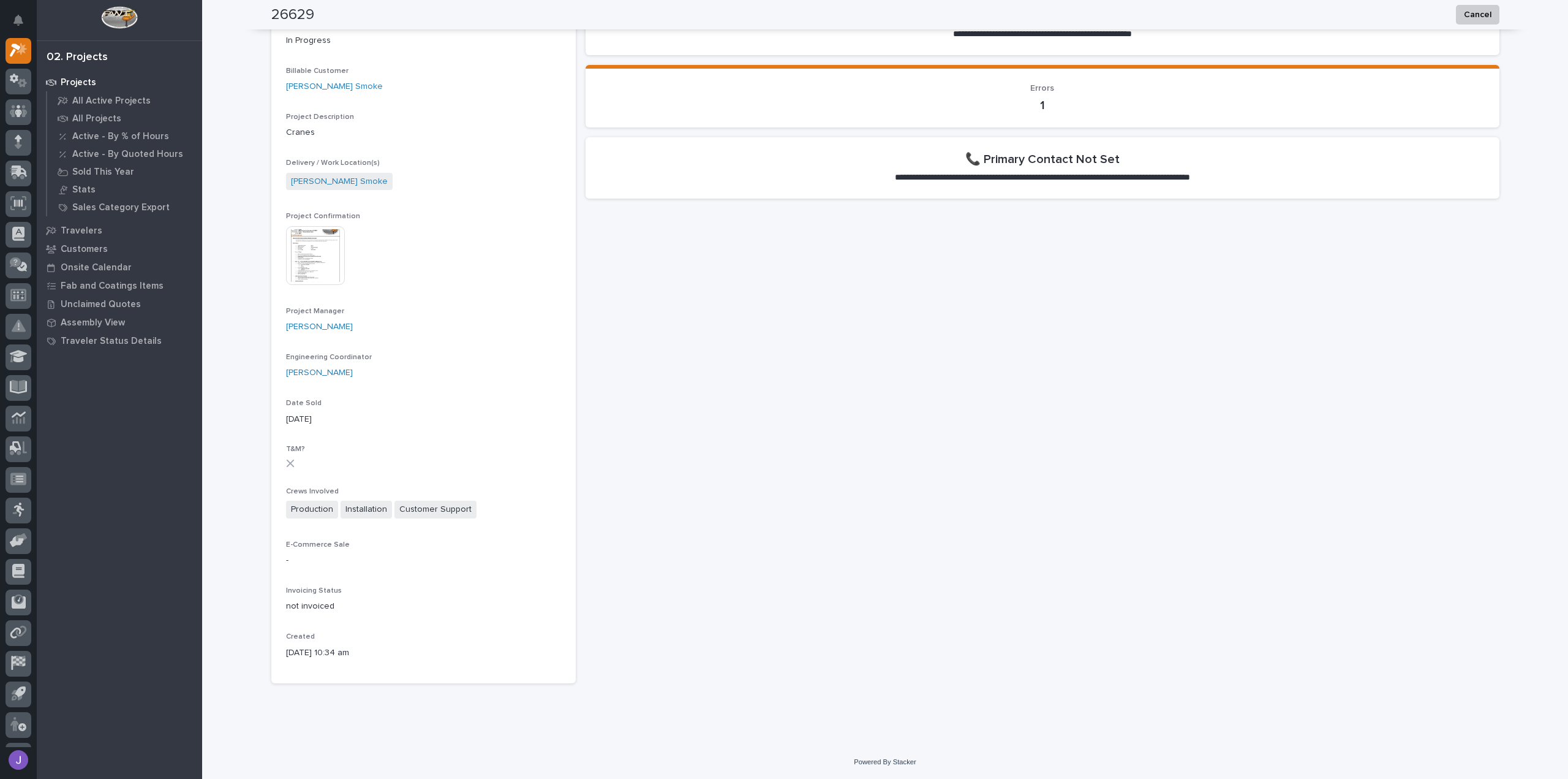
scroll to position [0, 0]
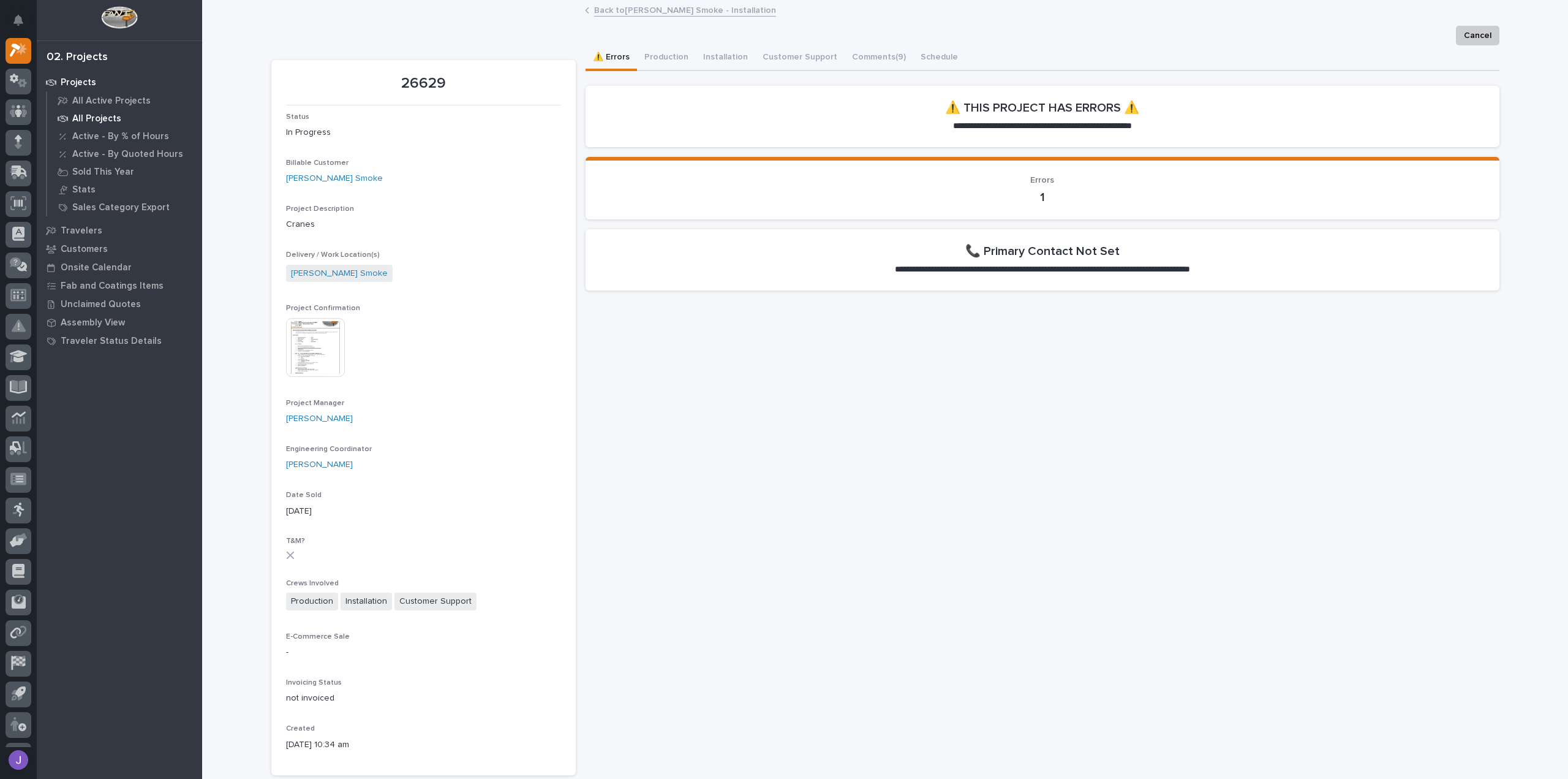
click at [103, 115] on p "All Projects" at bounding box center [96, 119] width 49 height 11
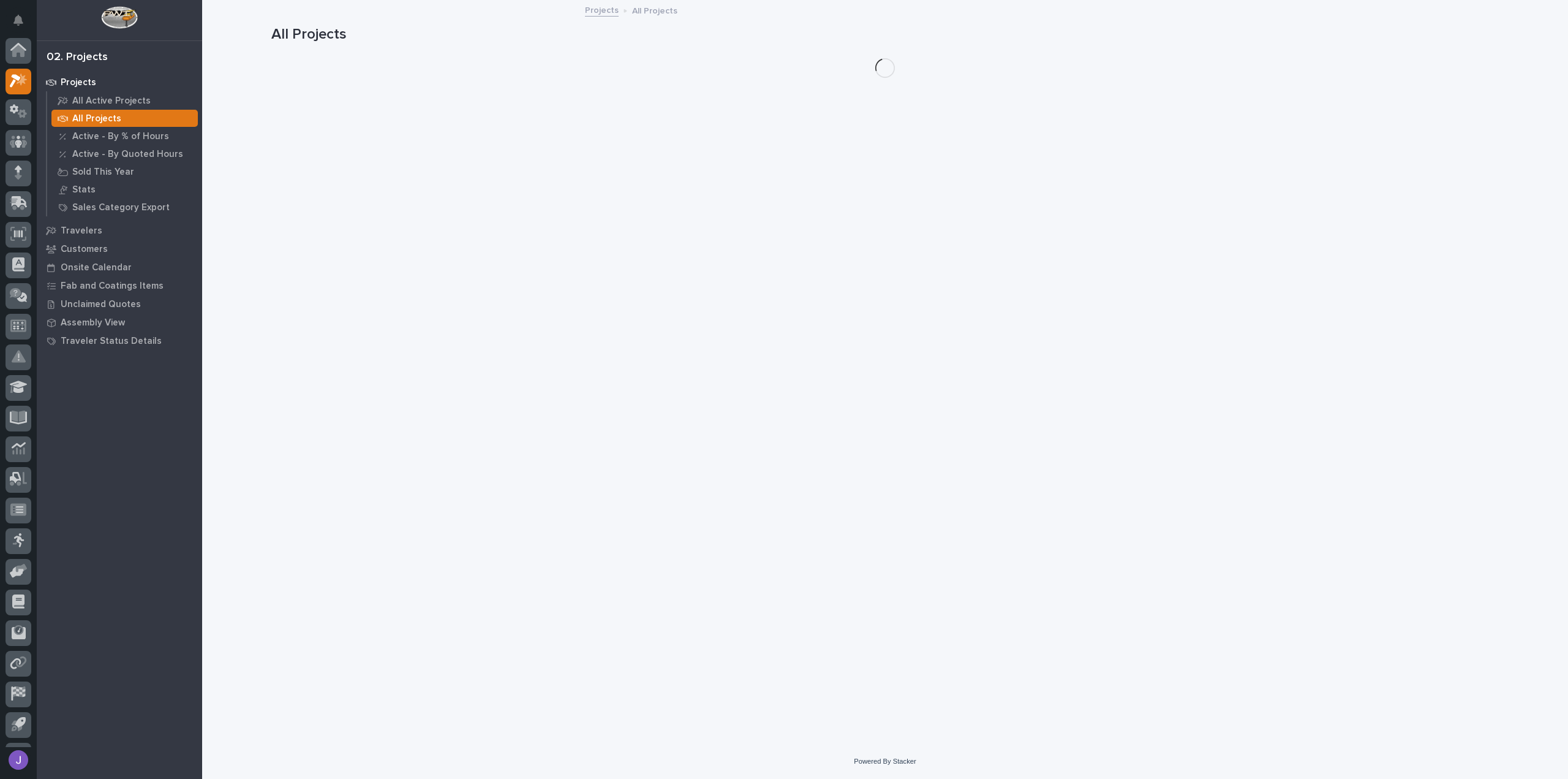
scroll to position [31, 0]
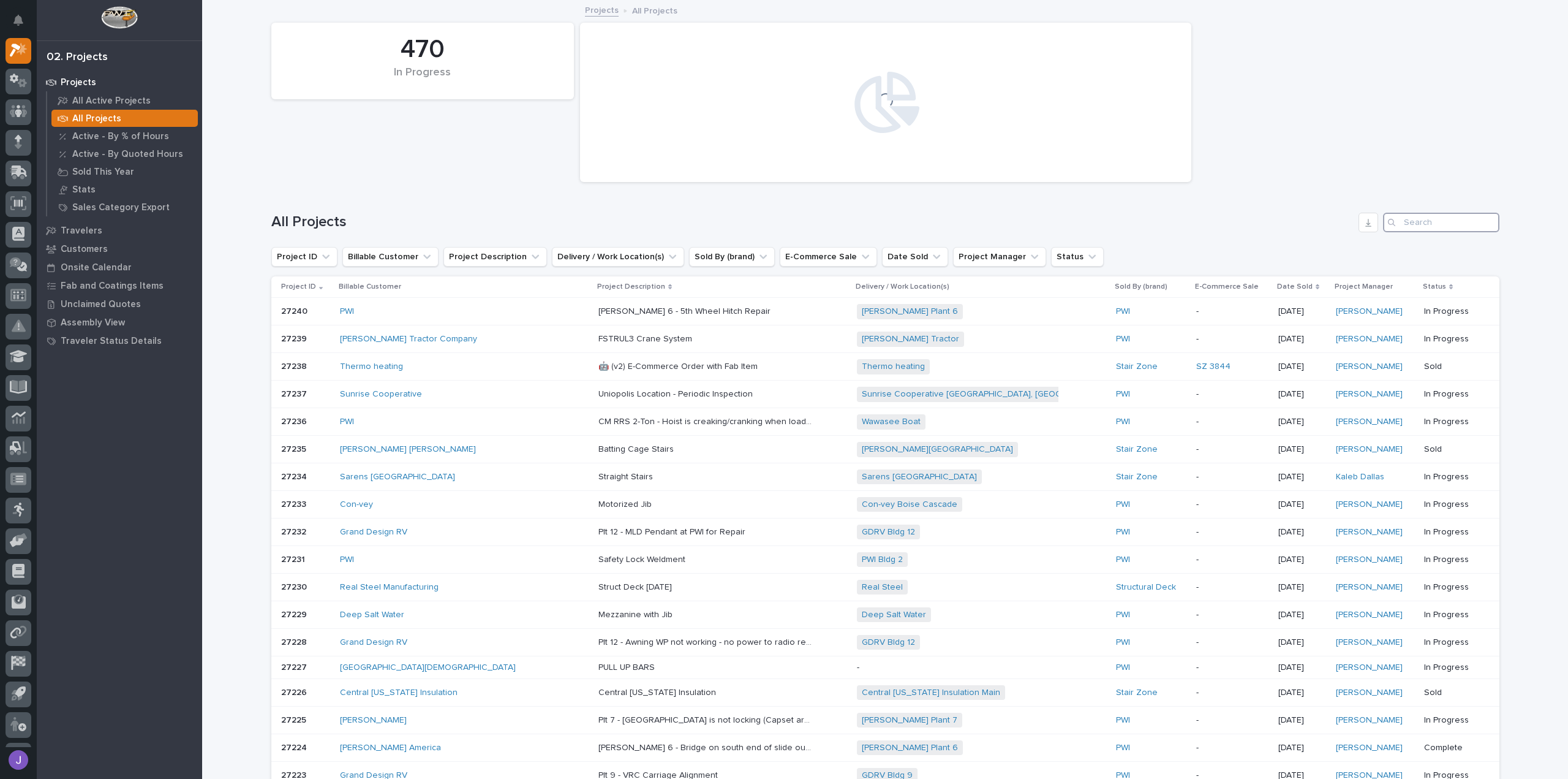
click at [1433, 218] on input "Search" at bounding box center [1441, 222] width 116 height 20
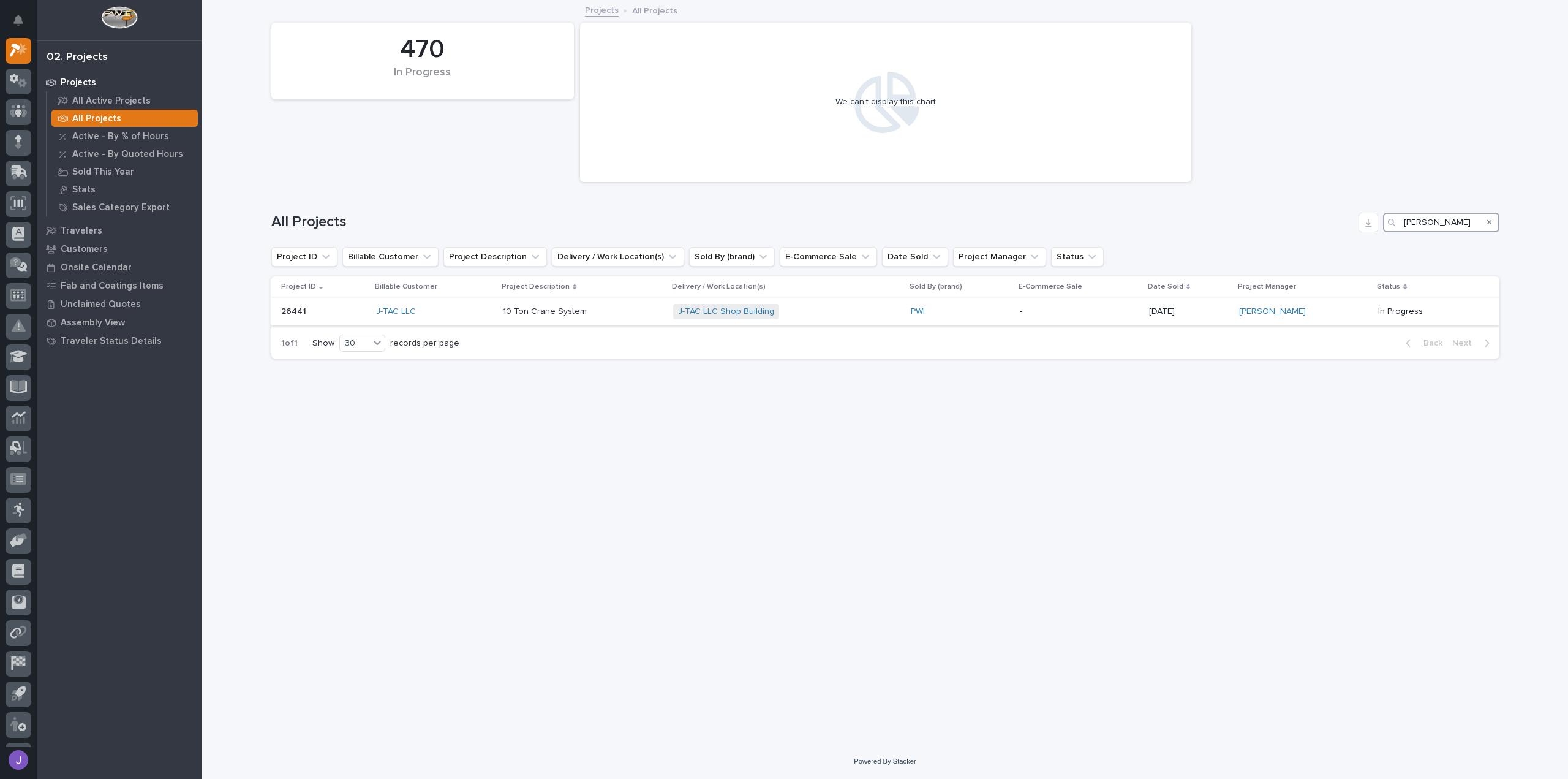
type input "[PERSON_NAME]"
click at [327, 313] on p at bounding box center [323, 312] width 86 height 11
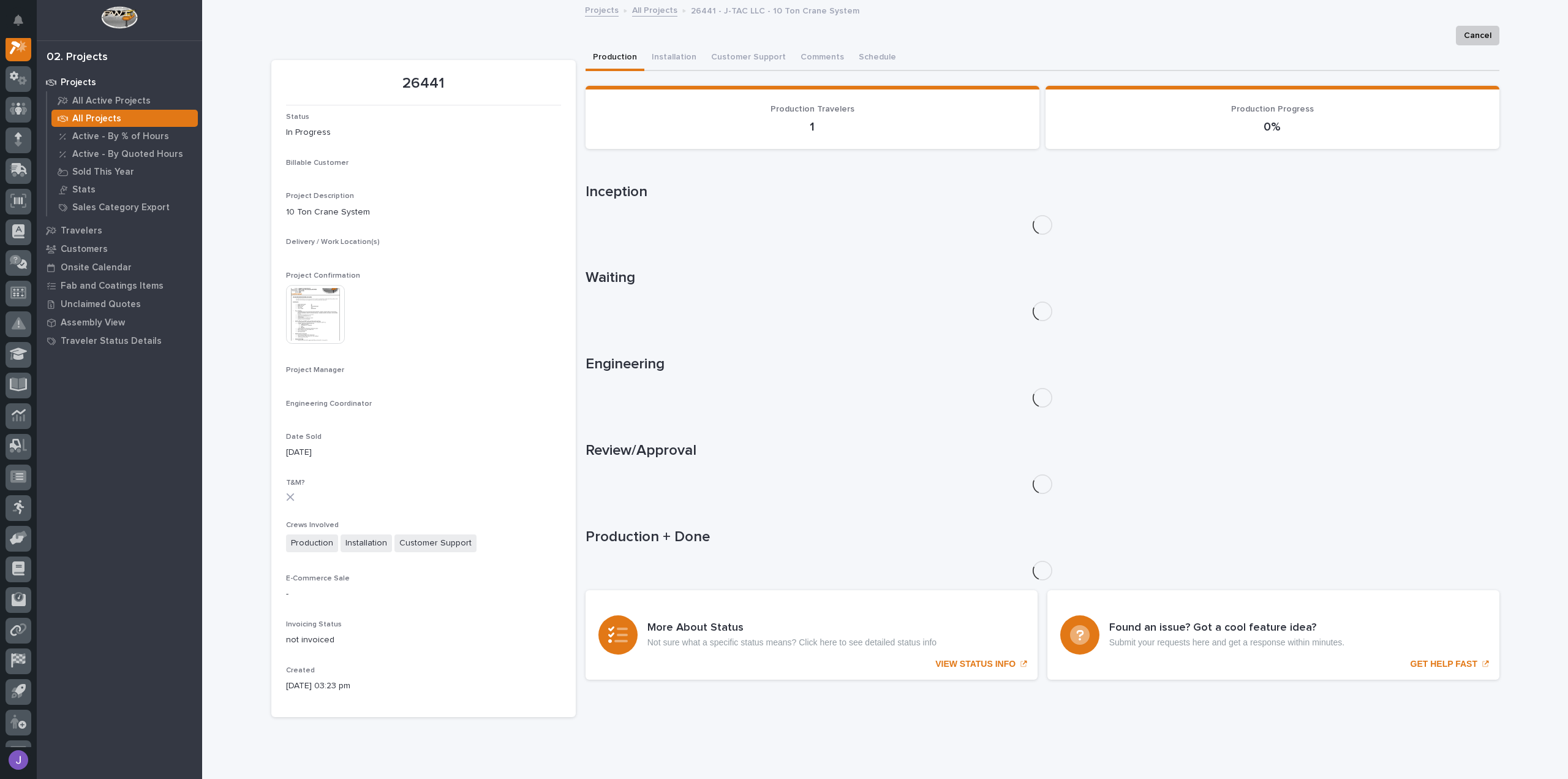
scroll to position [31, 0]
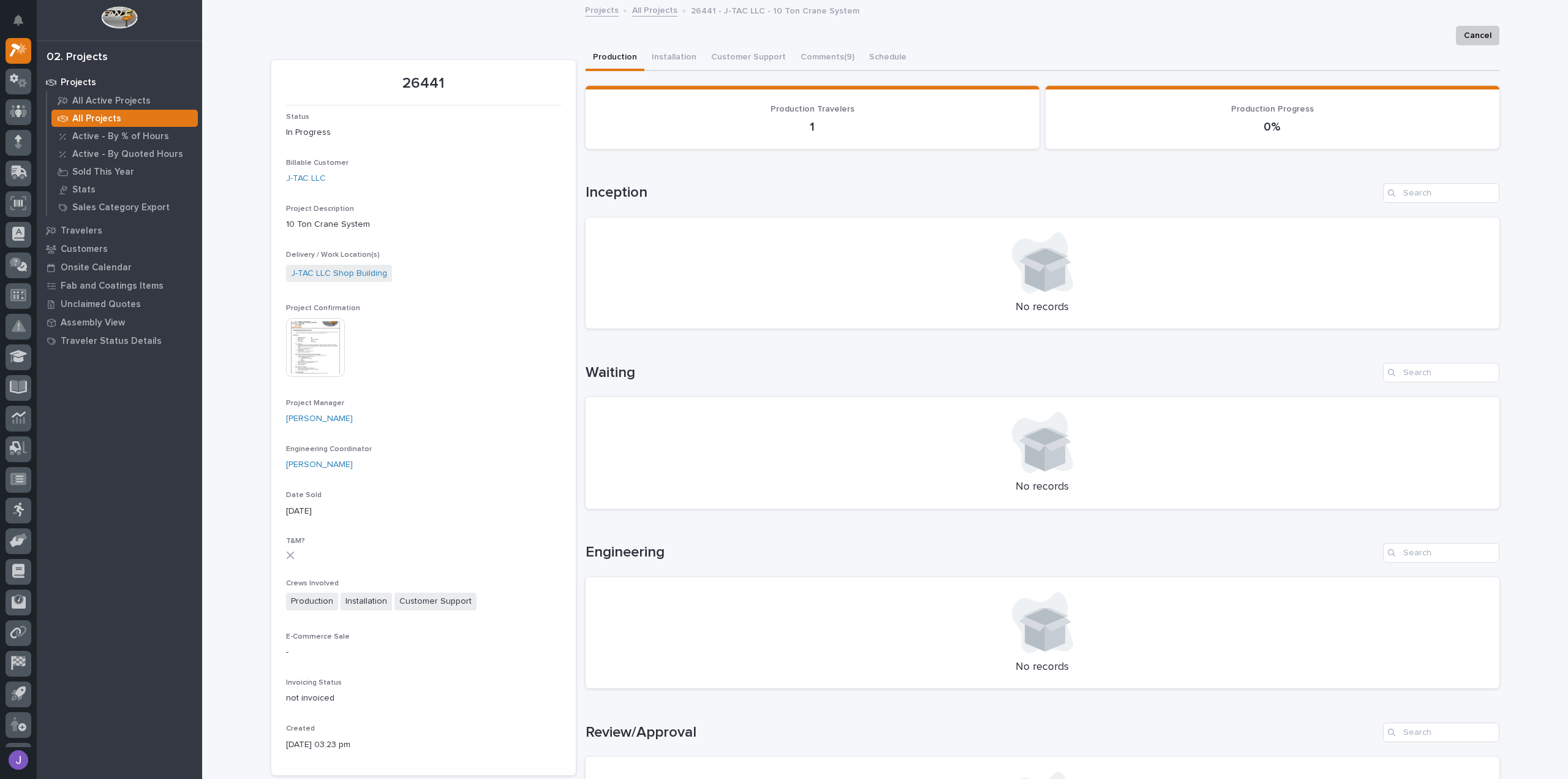
click at [339, 335] on img at bounding box center [315, 347] width 59 height 59
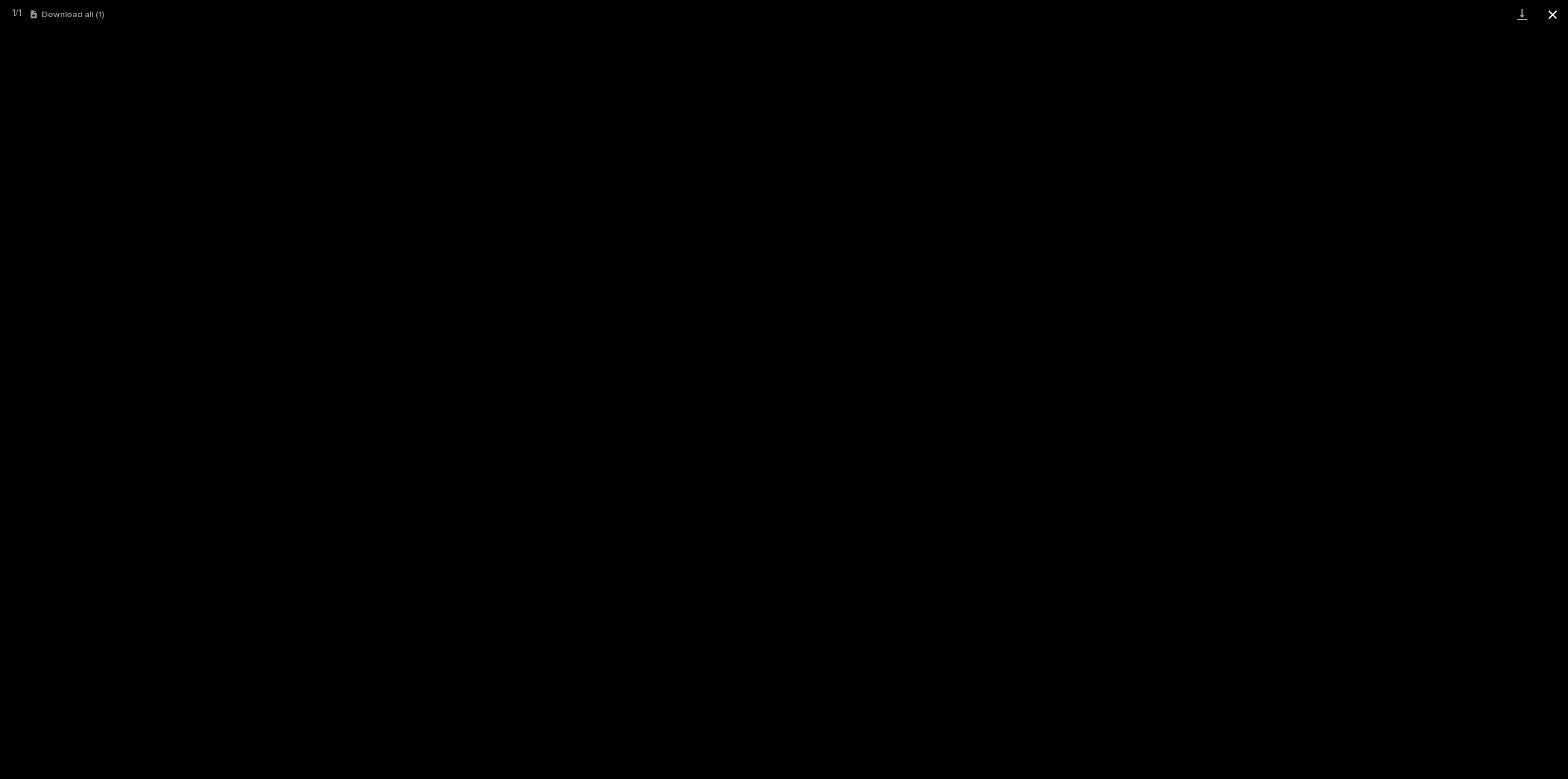
click at [1553, 16] on button "Close gallery" at bounding box center [1553, 14] width 31 height 29
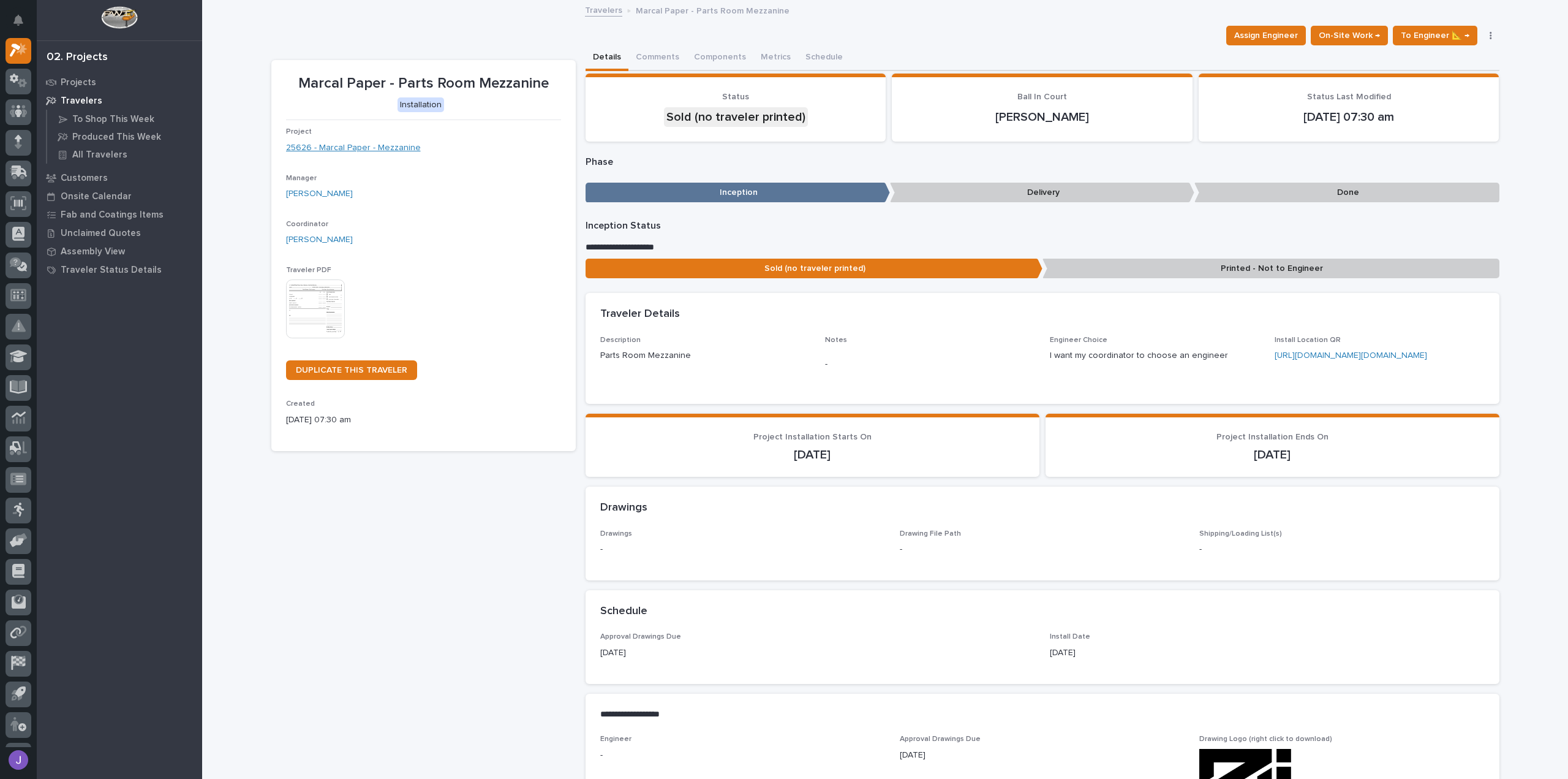
click at [366, 150] on link "25626 - Marcal Paper - Mezzanine" at bounding box center [354, 148] width 135 height 13
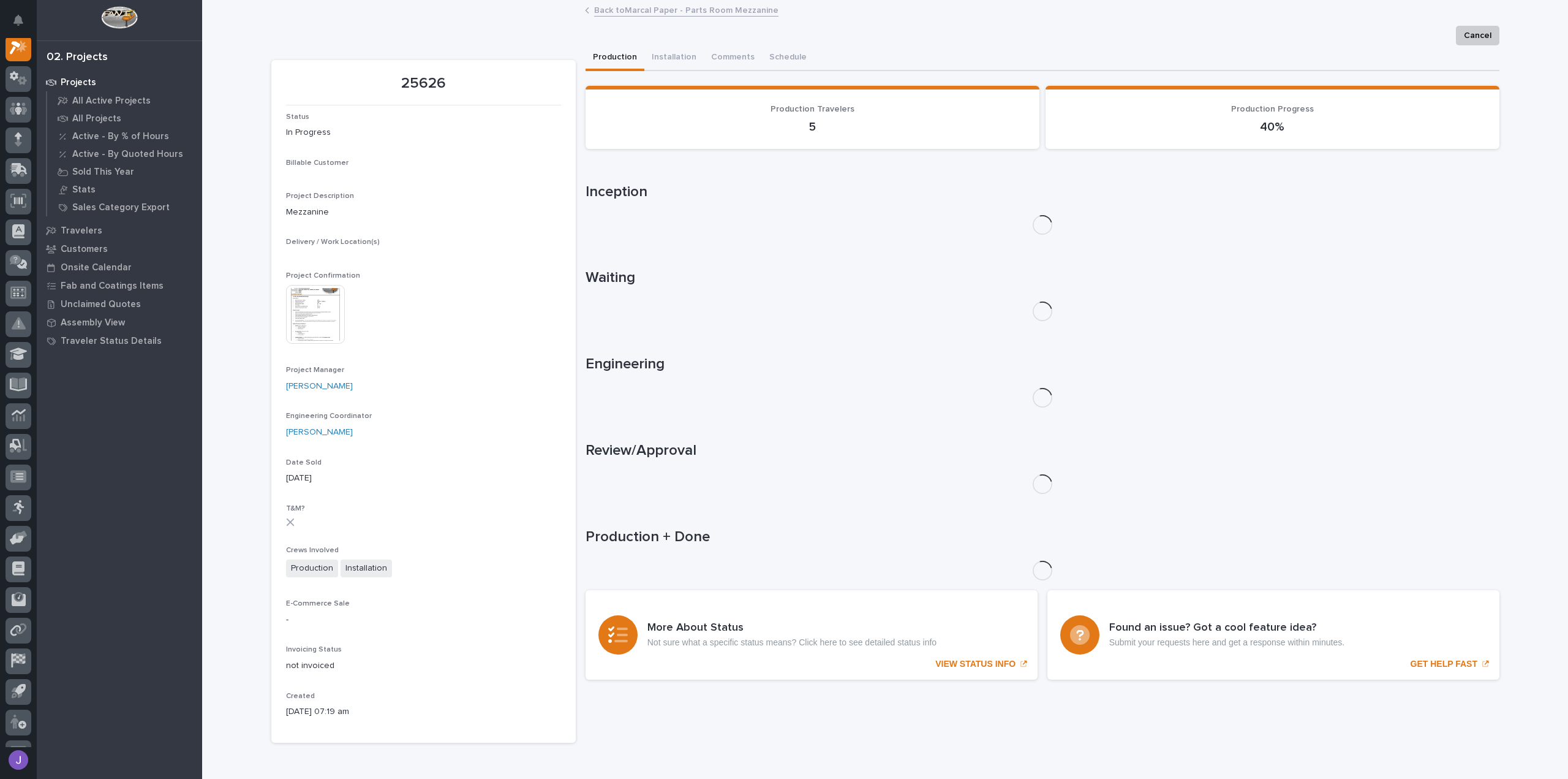
scroll to position [31, 0]
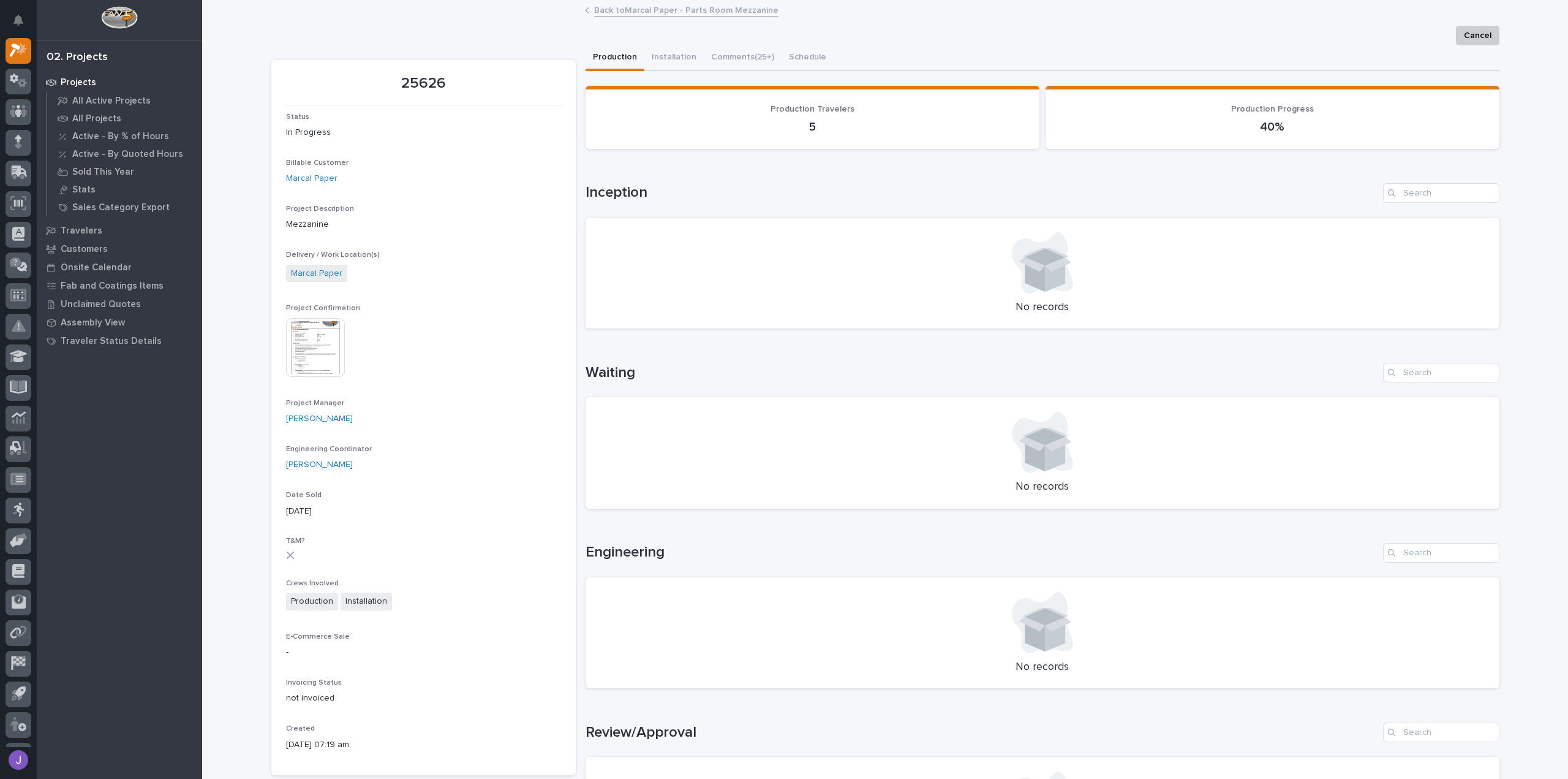
click at [307, 347] on img at bounding box center [315, 347] width 59 height 59
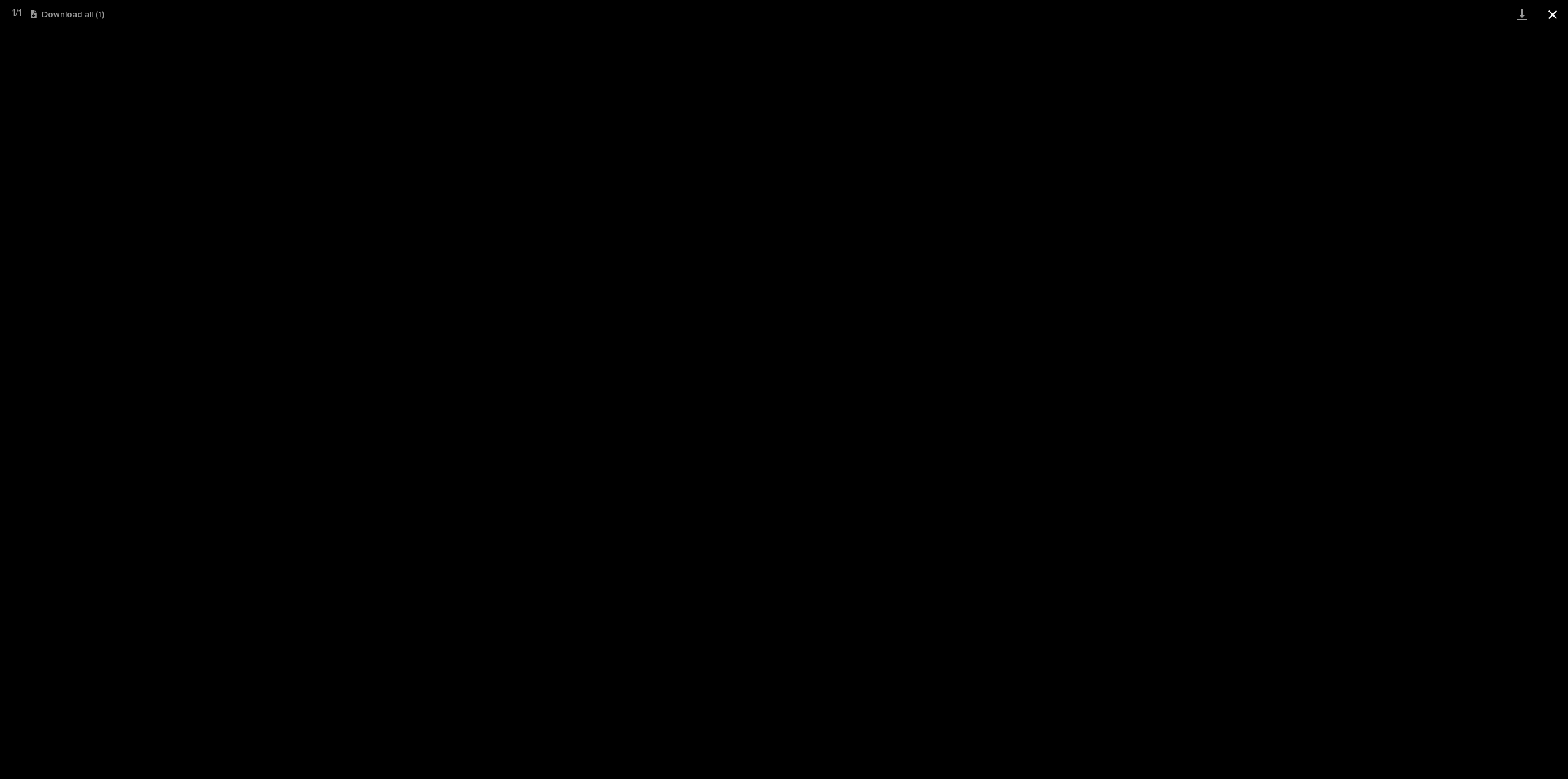
click at [1554, 16] on button "Close gallery" at bounding box center [1553, 14] width 31 height 29
